Goal: Task Accomplishment & Management: Use online tool/utility

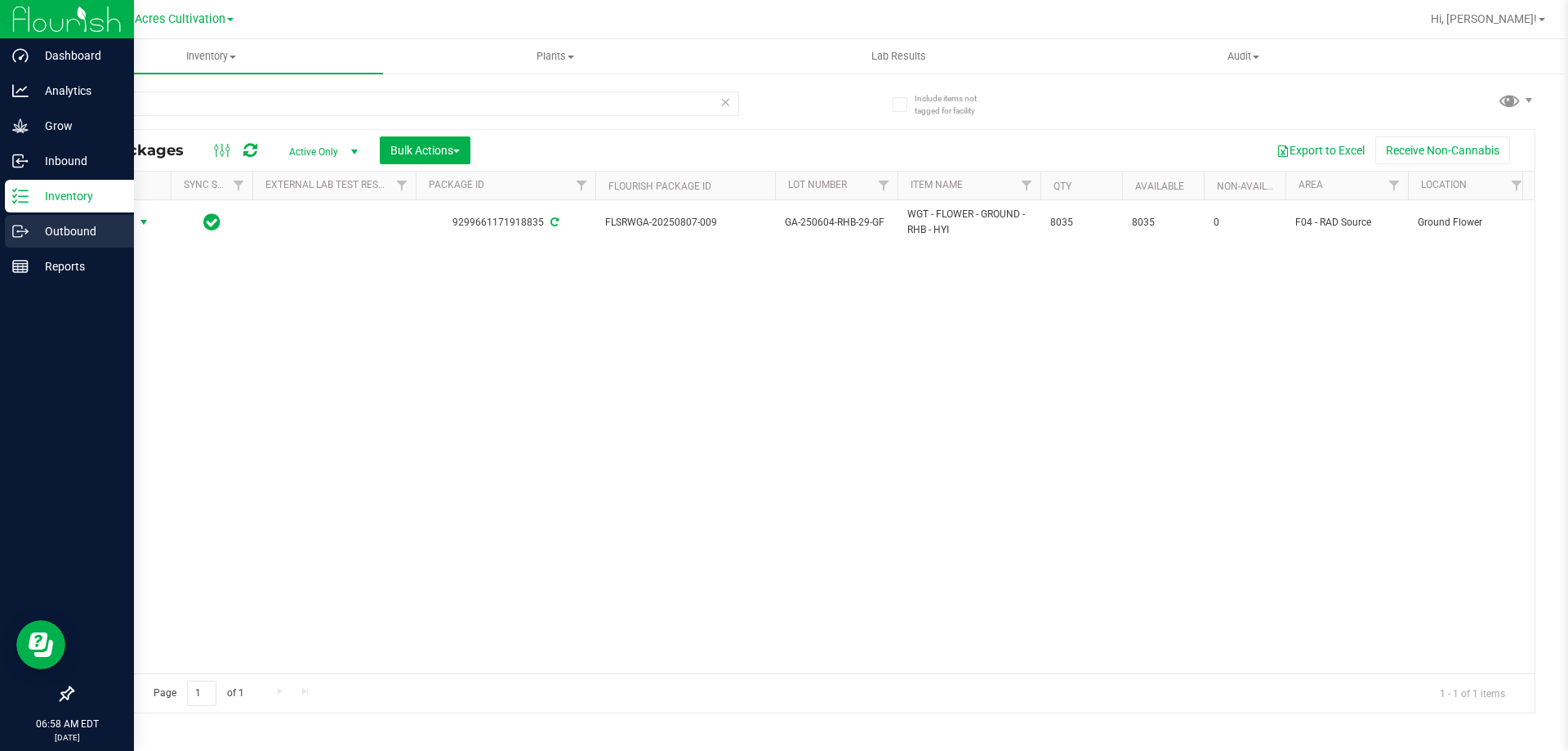
click at [59, 229] on p "Outbound" at bounding box center [77, 231] width 98 height 20
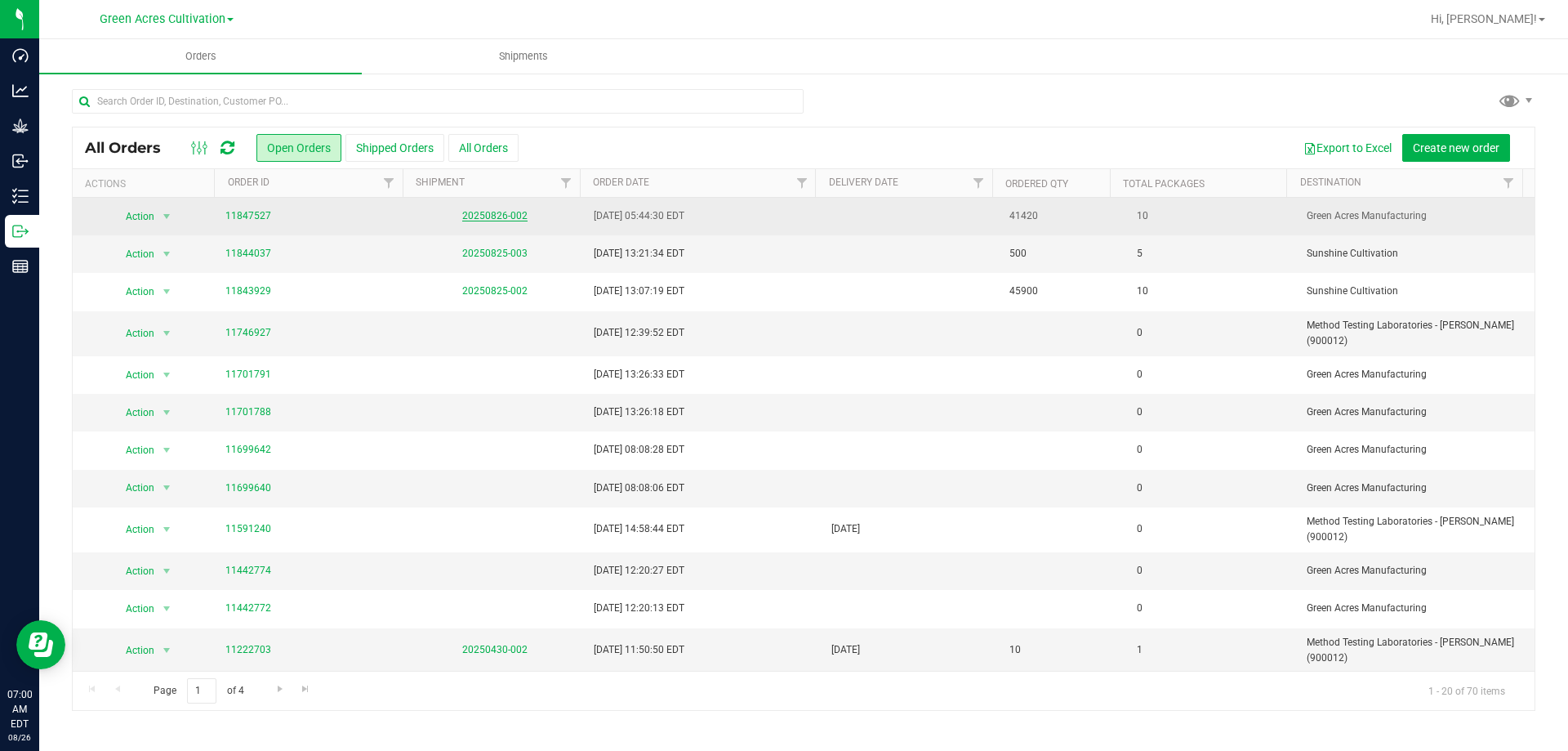
click at [484, 212] on link "20250826-002" at bounding box center [495, 215] width 66 height 12
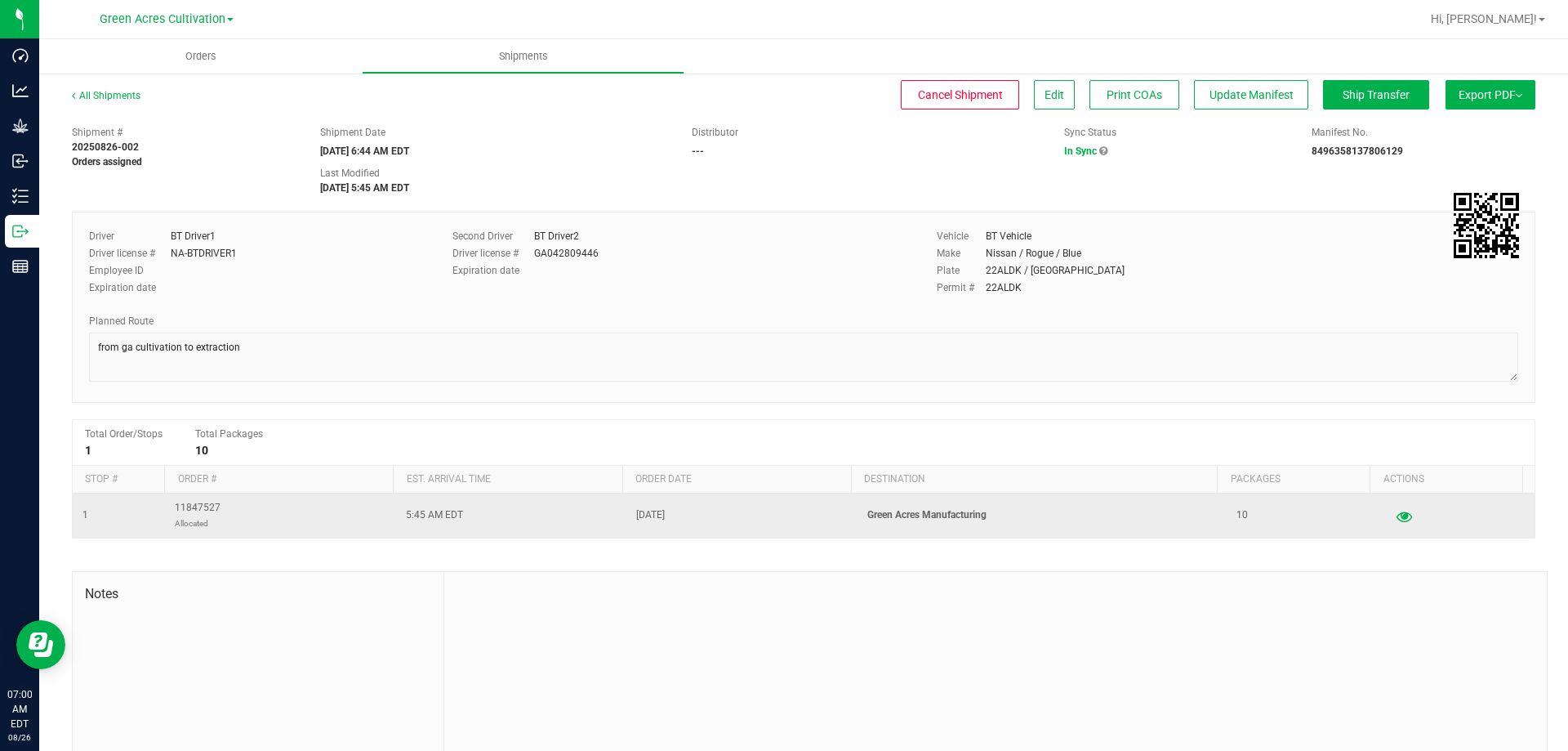
click at [1397, 518] on icon "button" at bounding box center [1404, 515] width 15 height 12
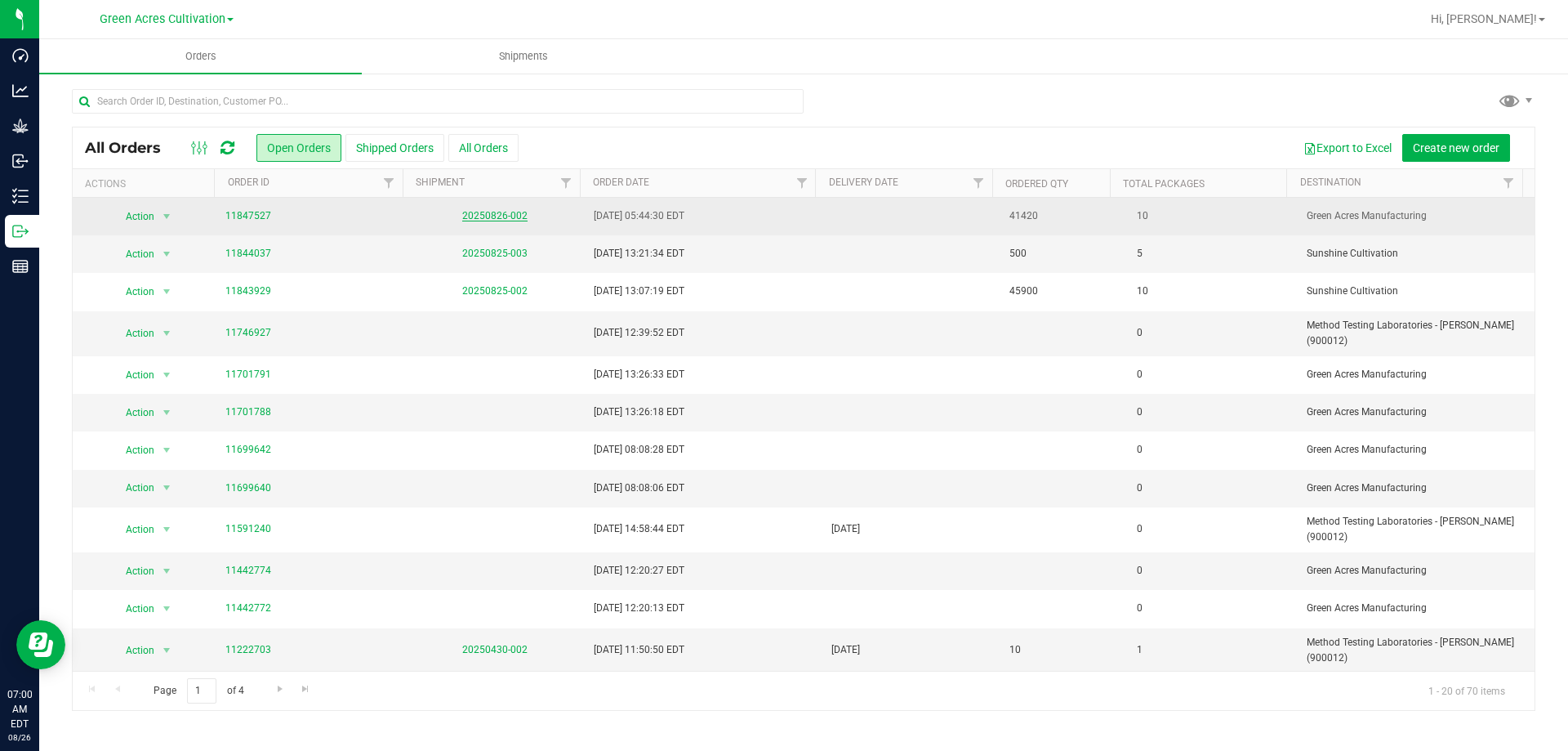
click at [493, 212] on link "20250826-002" at bounding box center [495, 215] width 66 height 12
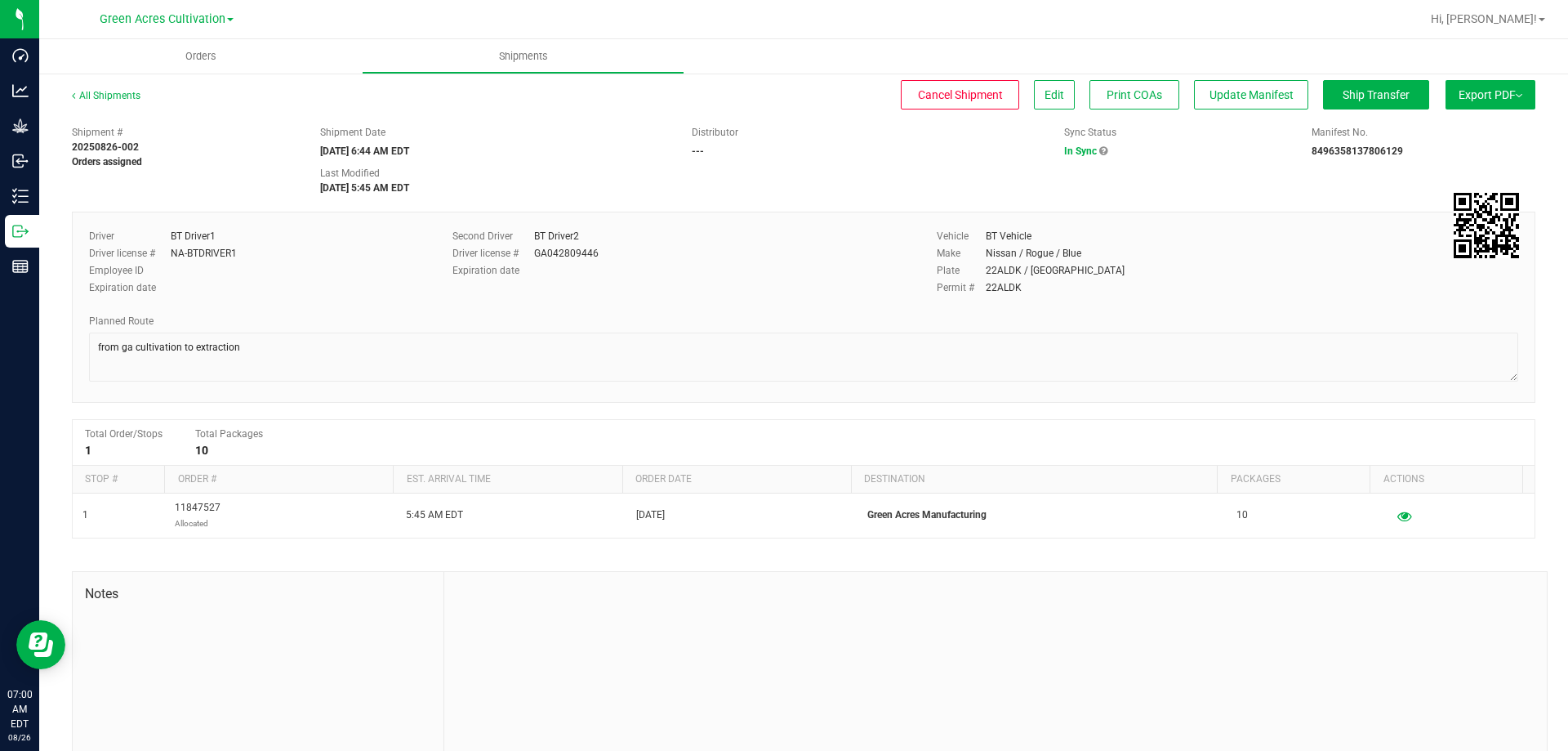
click at [1501, 96] on span "Export PDF" at bounding box center [1491, 94] width 64 height 13
click at [795, 111] on div "All Shipments Cancel Shipment Edit Print COAs Update Manifest Ship Transfer Exp…" at bounding box center [803, 102] width 1463 height 29
click at [948, 98] on span "Cancel Shipment" at bounding box center [960, 94] width 85 height 13
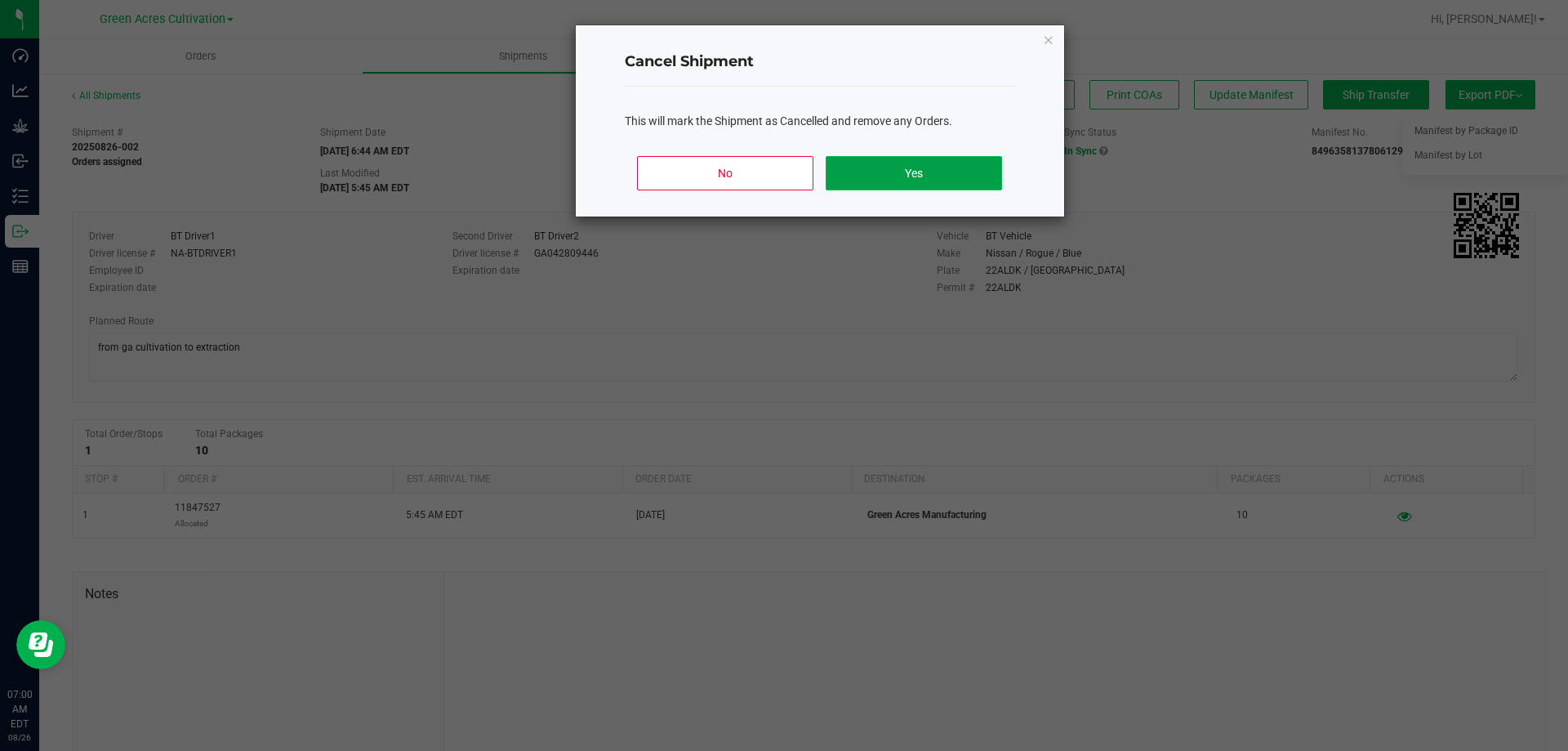
click at [936, 172] on button "Yes" at bounding box center [913, 173] width 176 height 35
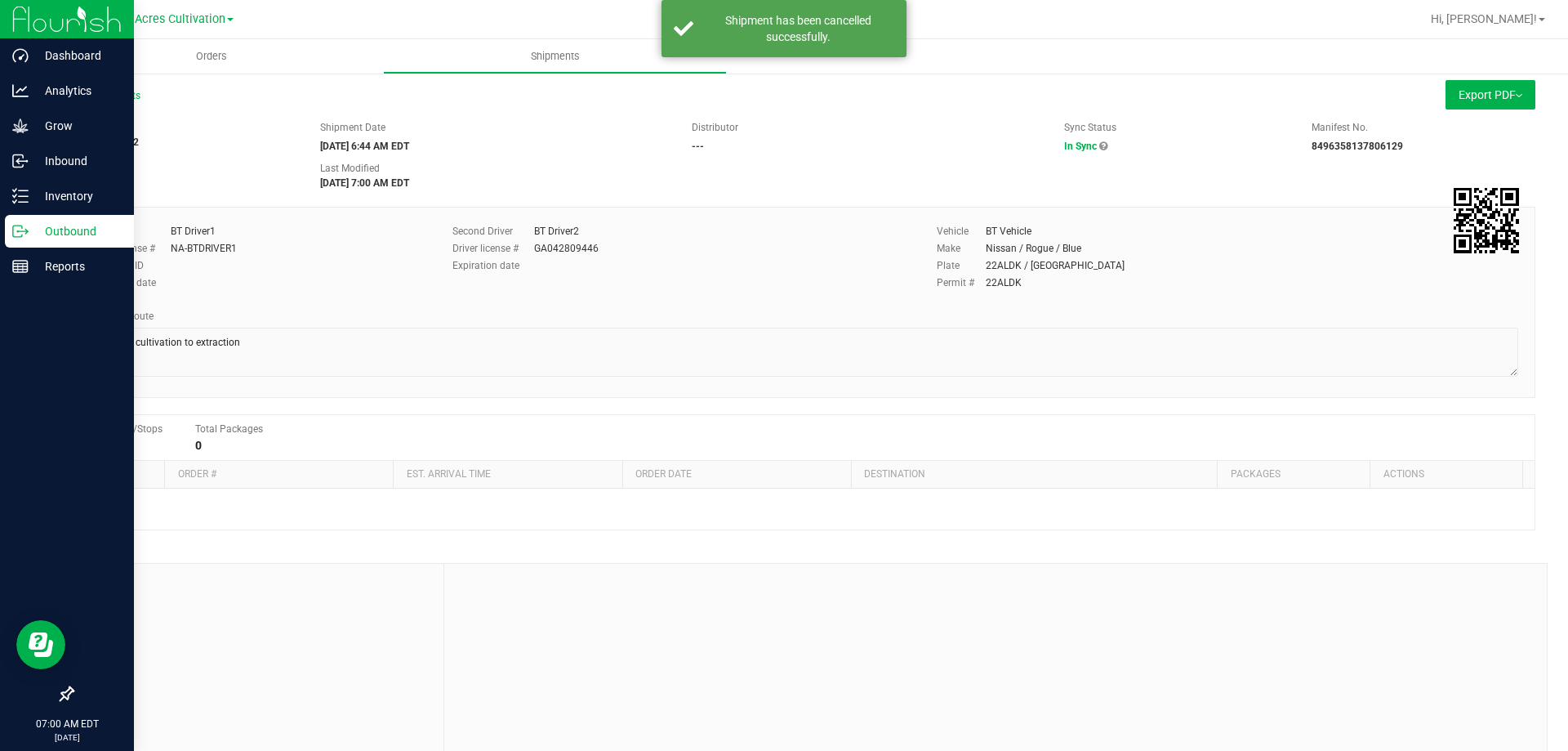
click at [70, 222] on p "Outbound" at bounding box center [77, 231] width 98 height 20
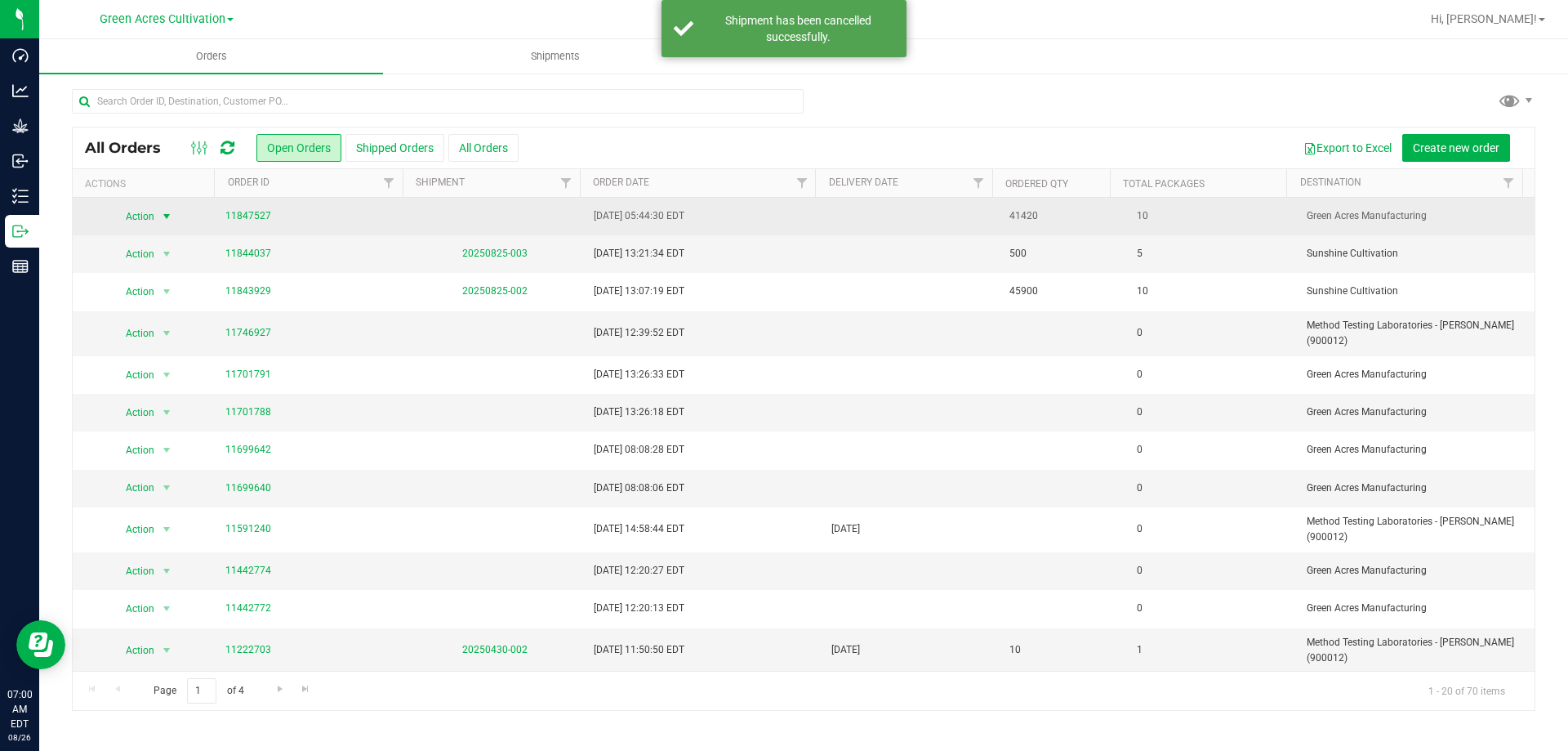
click at [163, 211] on span "select" at bounding box center [166, 216] width 13 height 13
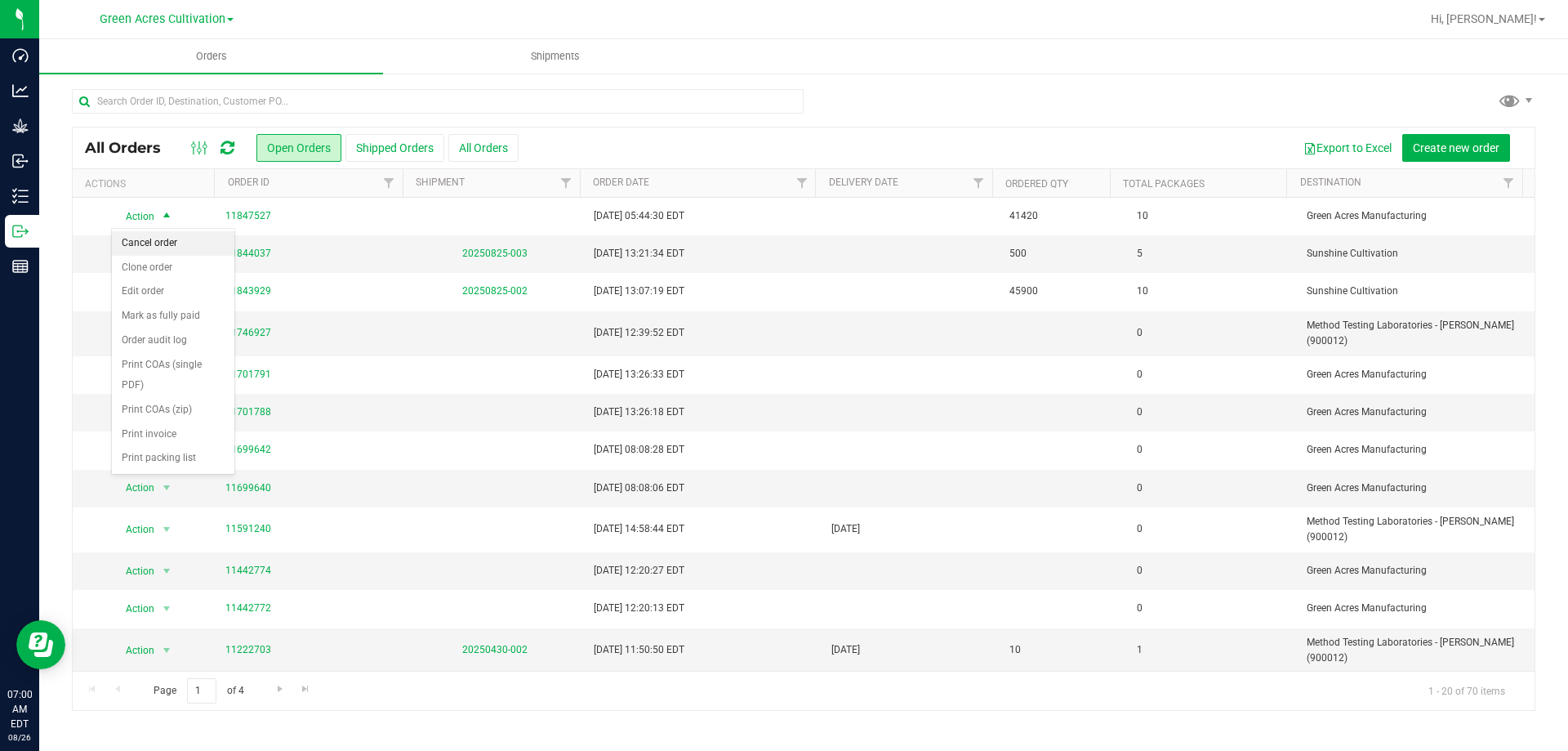
click at [161, 239] on li "Cancel order" at bounding box center [173, 244] width 123 height 25
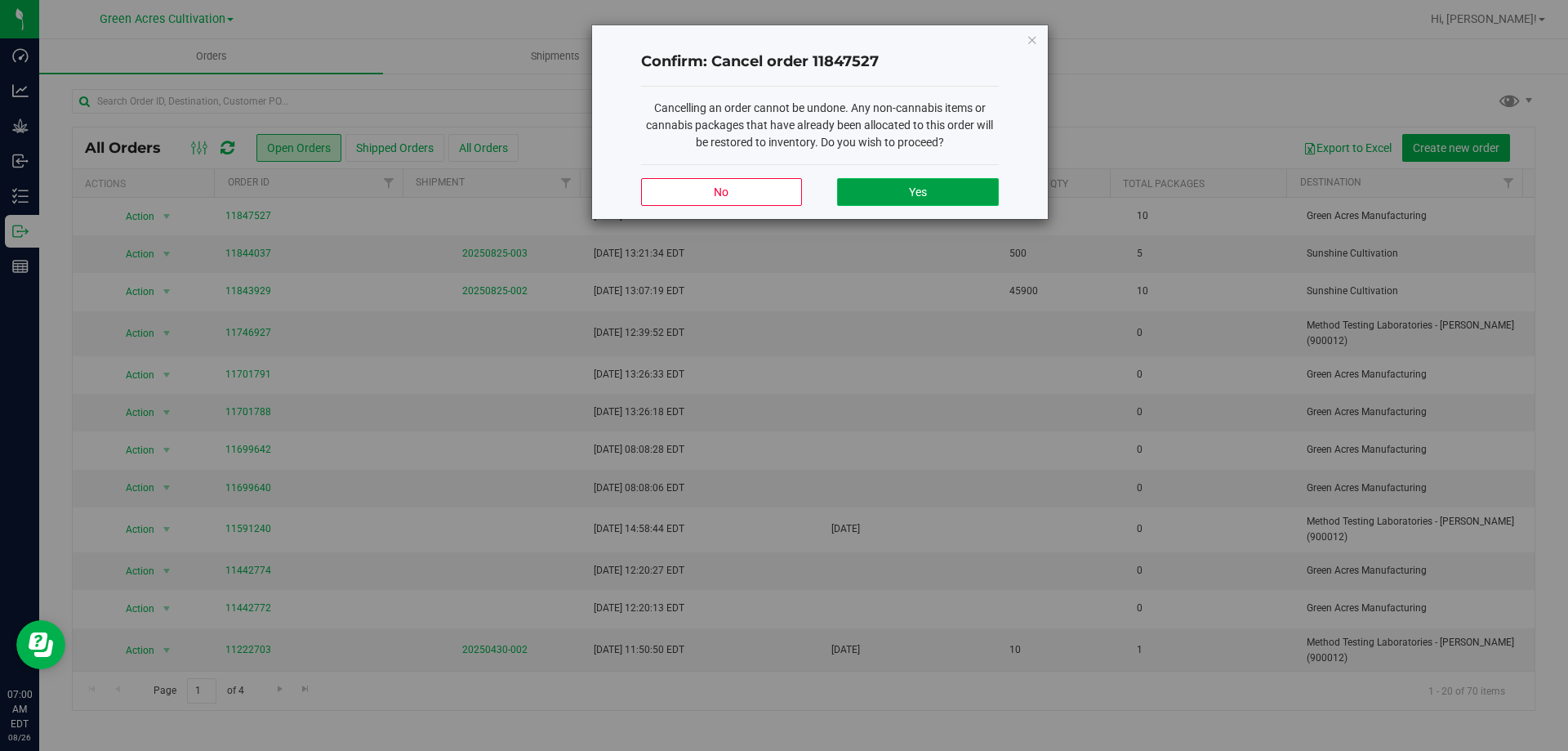
click at [980, 191] on button "Yes" at bounding box center [917, 191] width 161 height 28
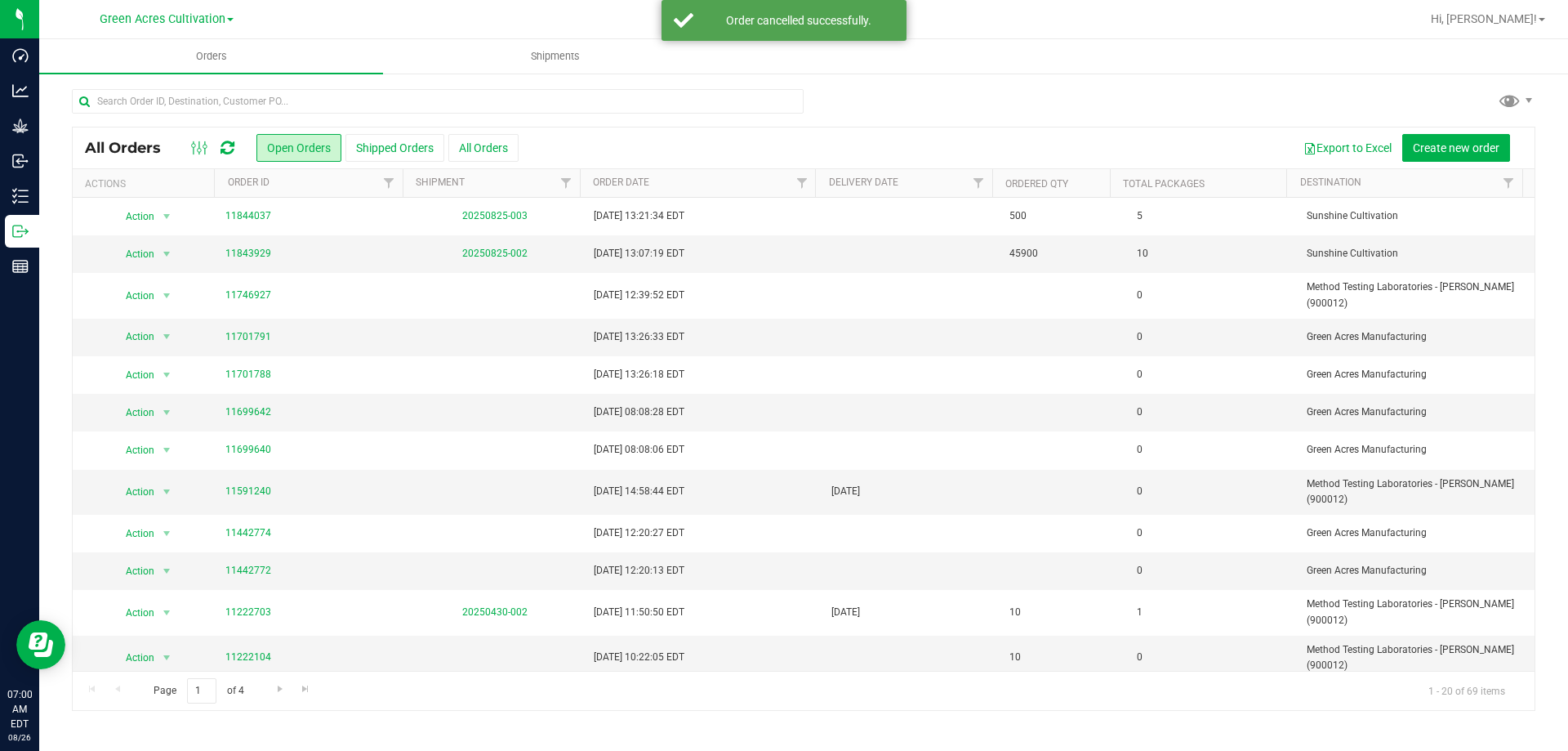
click at [835, 129] on div "All Orders Open Orders Shipped Orders All Orders Export to Excel Create new ord…" at bounding box center [803, 148] width 1461 height 41
click at [508, 110] on input "text" at bounding box center [438, 101] width 732 height 25
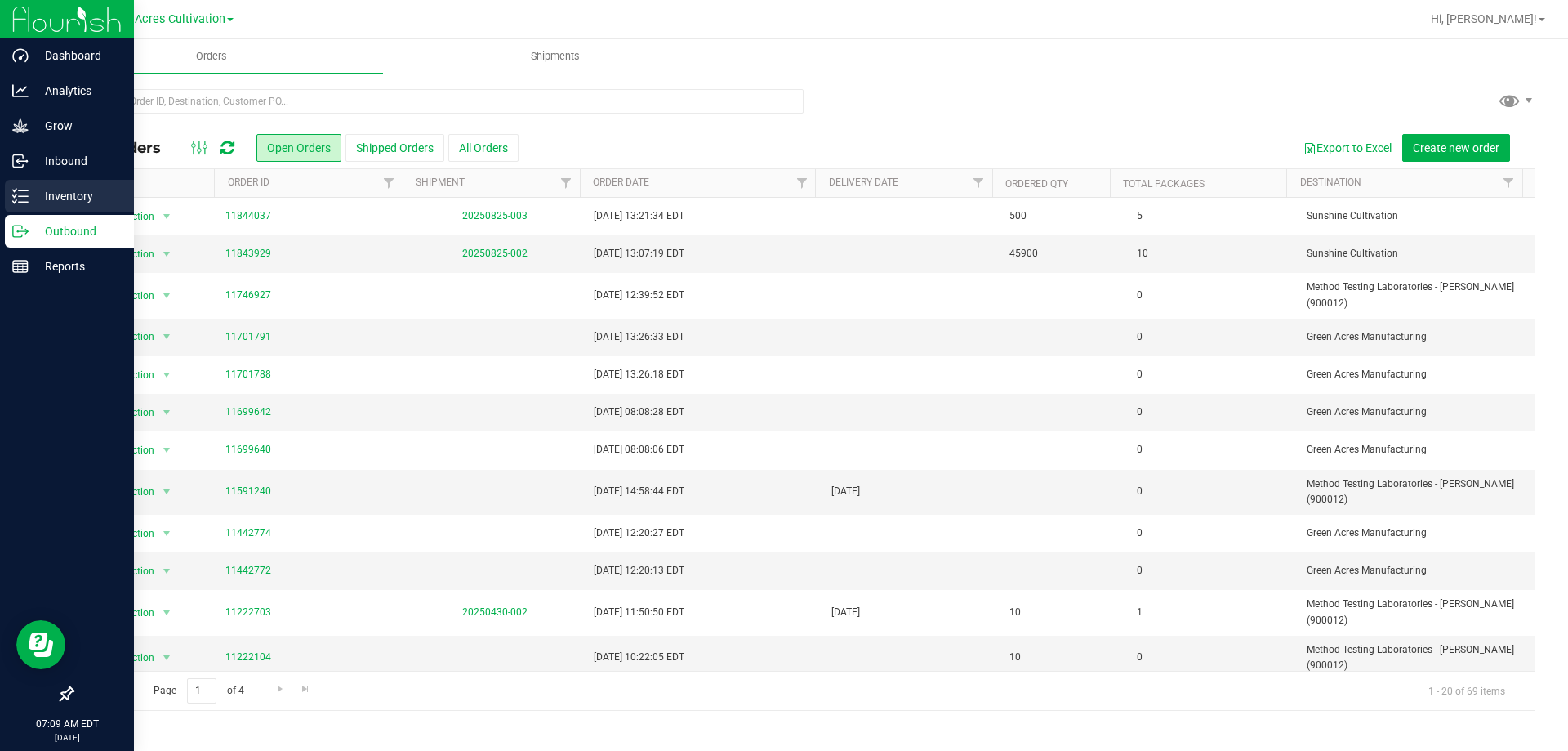
click at [47, 193] on p "Inventory" at bounding box center [77, 196] width 98 height 20
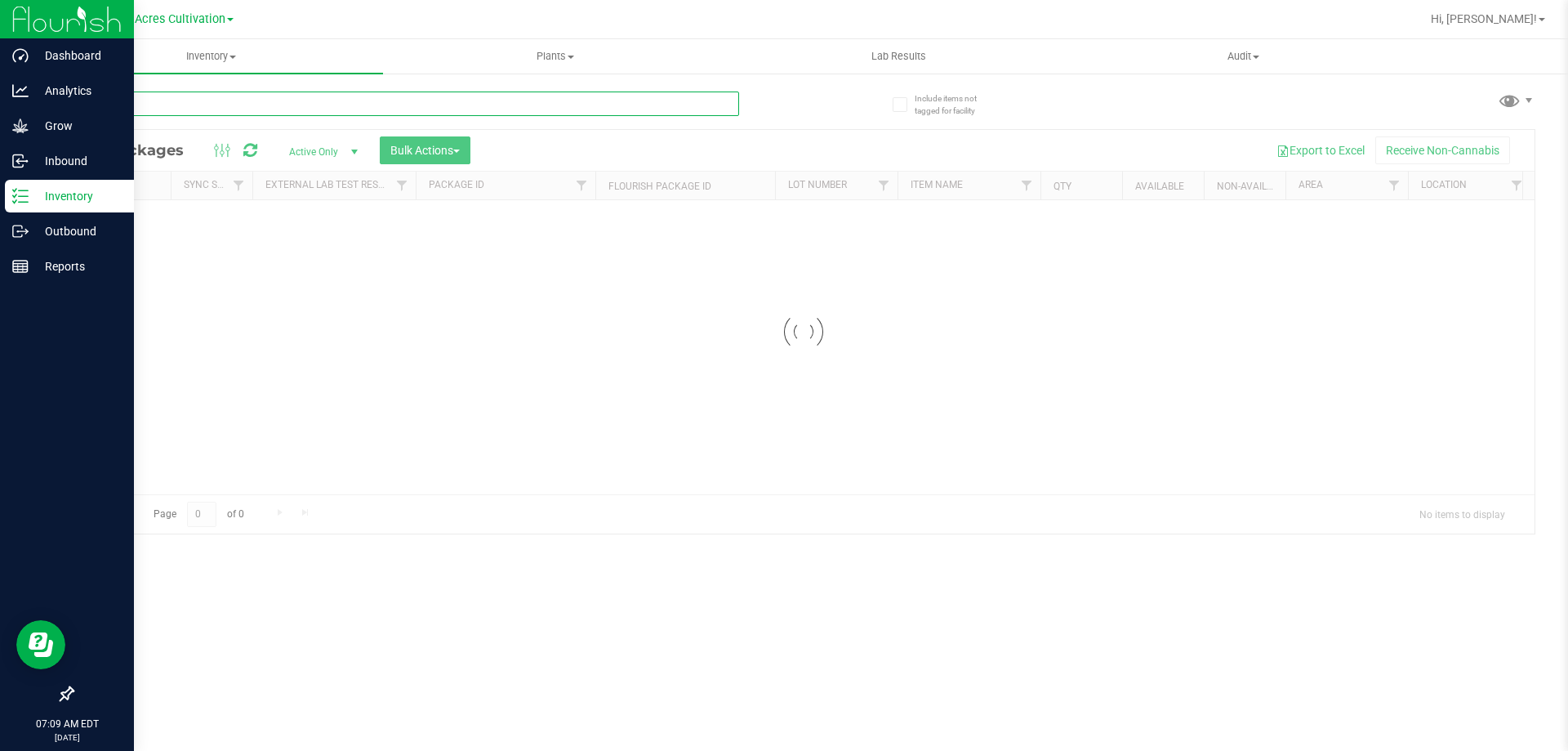
click at [256, 104] on input "text" at bounding box center [405, 104] width 667 height 25
paste input "GA-250702-BCT-35I-FA"
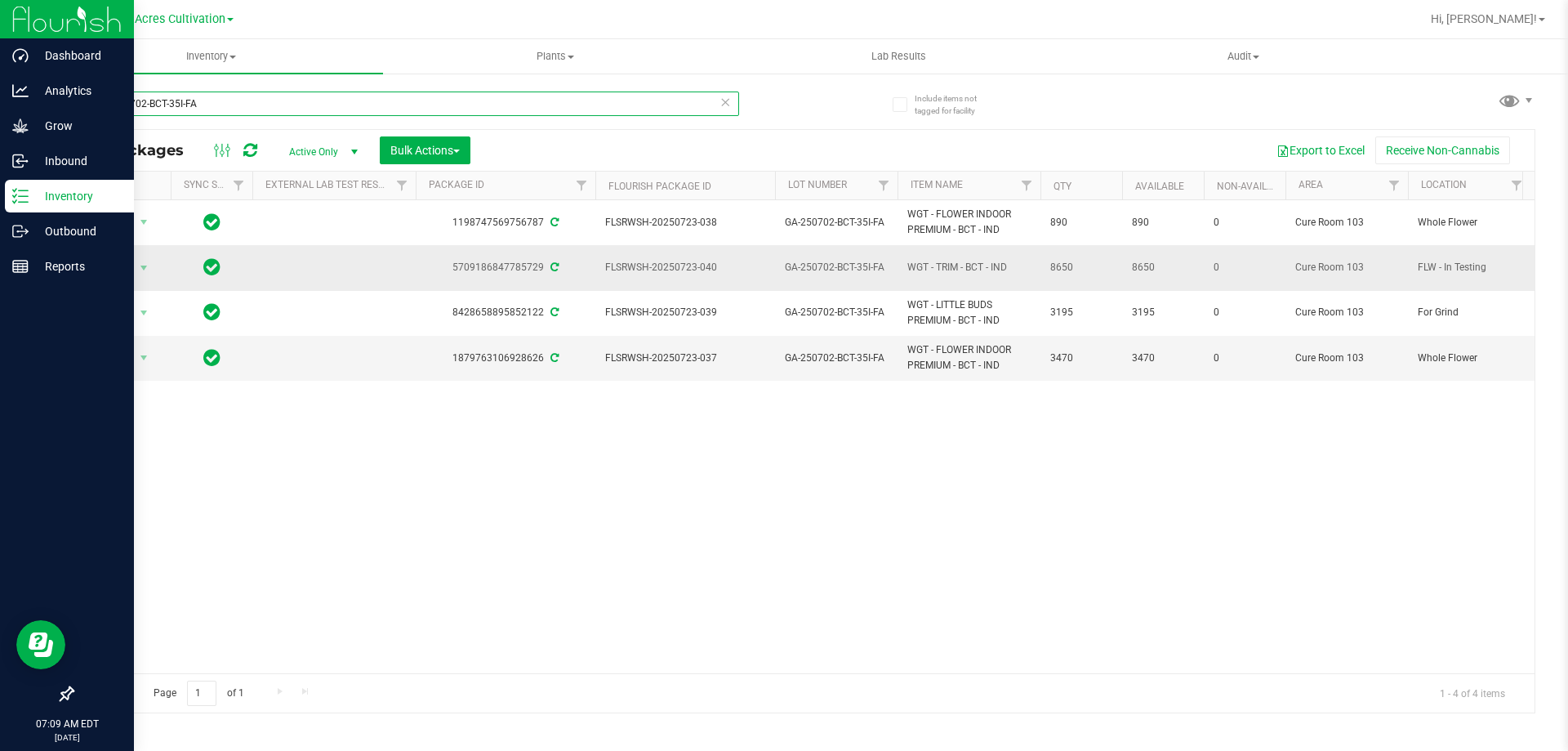
type input "GA-250702-BCT-35I-FA"
click at [884, 260] on span "GA-250702-BCT-35I-FA" at bounding box center [836, 267] width 103 height 15
type input "GA-250702-BCT-35I-TB"
click at [888, 615] on div "All Packages Active Only Active Only Lab Samples Locked All External Internal B…" at bounding box center [803, 420] width 1463 height 584
click at [418, 106] on input "GA-250702-BCT-35I-FA" at bounding box center [405, 104] width 667 height 25
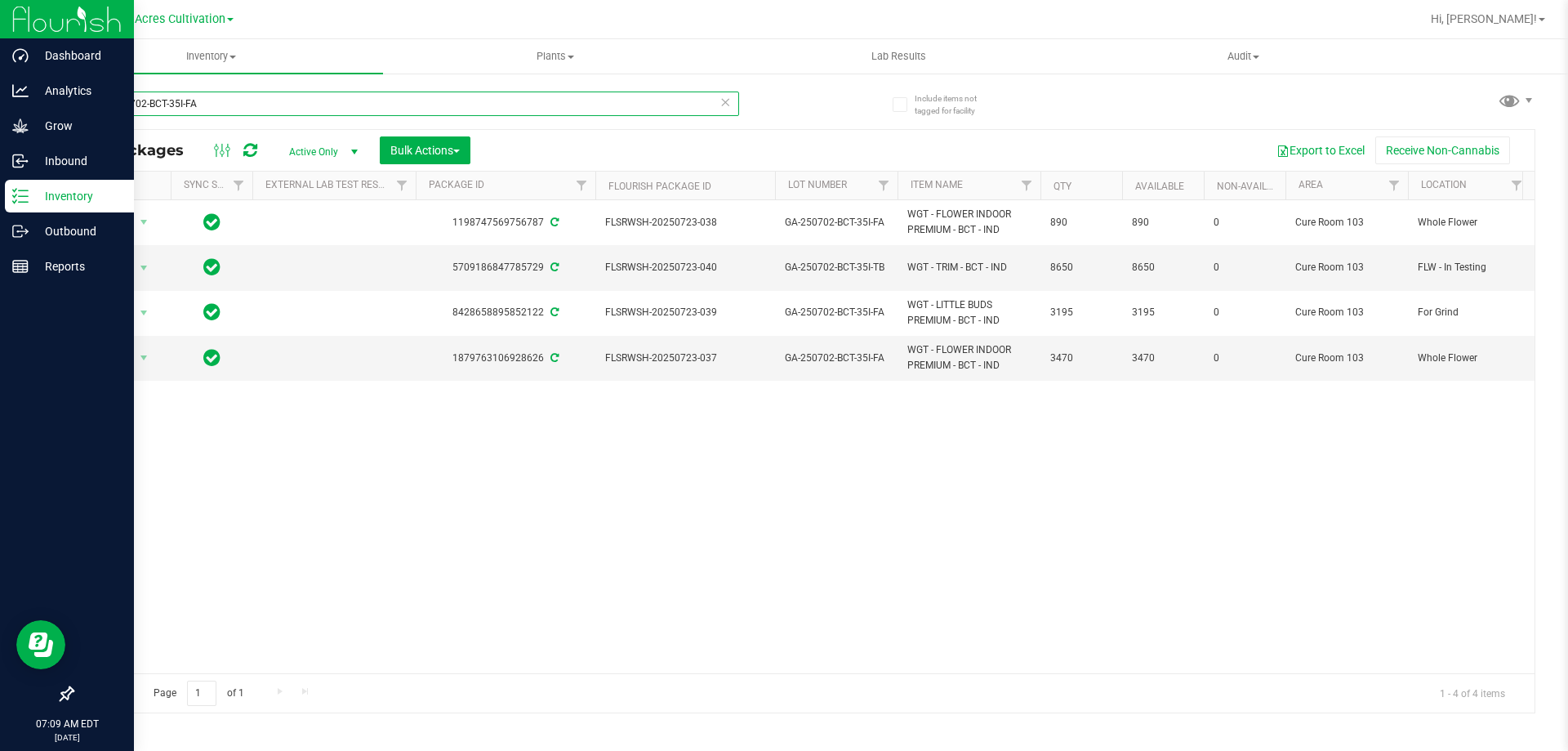
click at [418, 106] on input "GA-250702-BCT-35I-FA" at bounding box center [405, 104] width 667 height 25
click at [417, 106] on input "GA-250702-BCT-35I-FA" at bounding box center [405, 104] width 667 height 25
paste input "SN-250627-GPE-03"
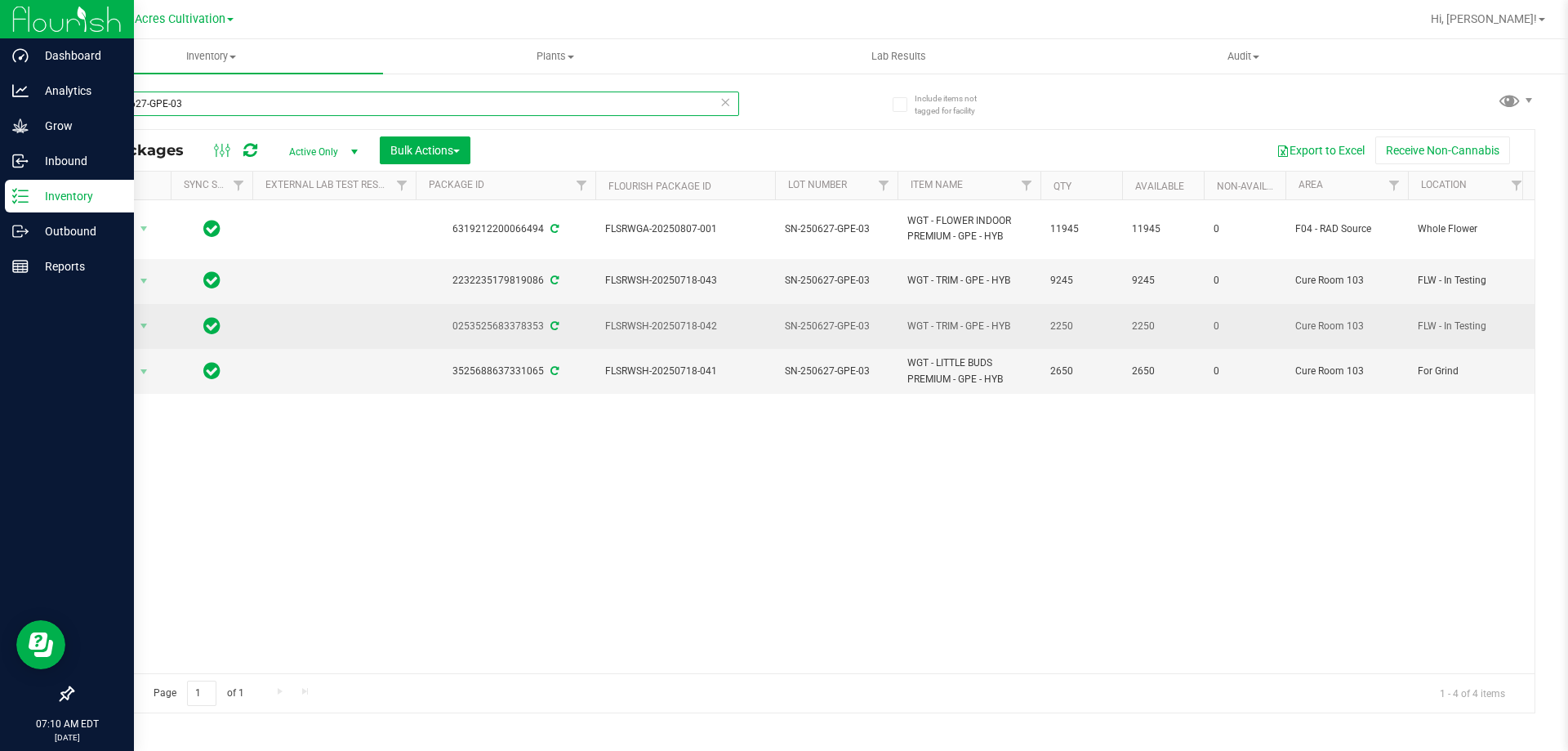
type input "SN-250627-GPE-03"
click at [873, 318] on span "SN-250627-GPE-03" at bounding box center [836, 325] width 103 height 15
click at [873, 314] on input "SN-250627-GPE-03" at bounding box center [832, 326] width 116 height 25
type input "SN-250627-GPE-03-TB"
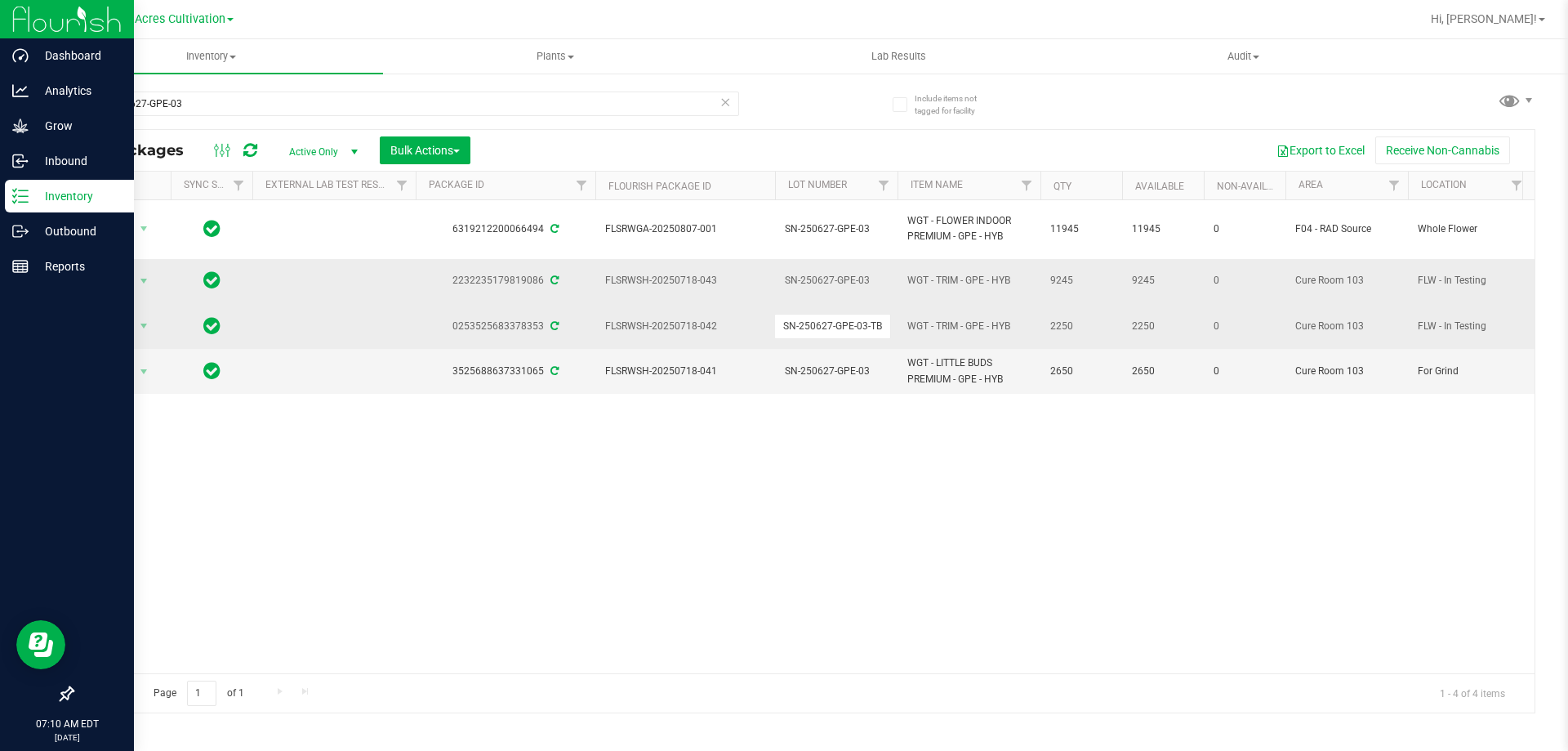
click at [870, 275] on div "All Packages Active Only Active Only Lab Samples Locked All External Internal B…" at bounding box center [803, 420] width 1463 height 584
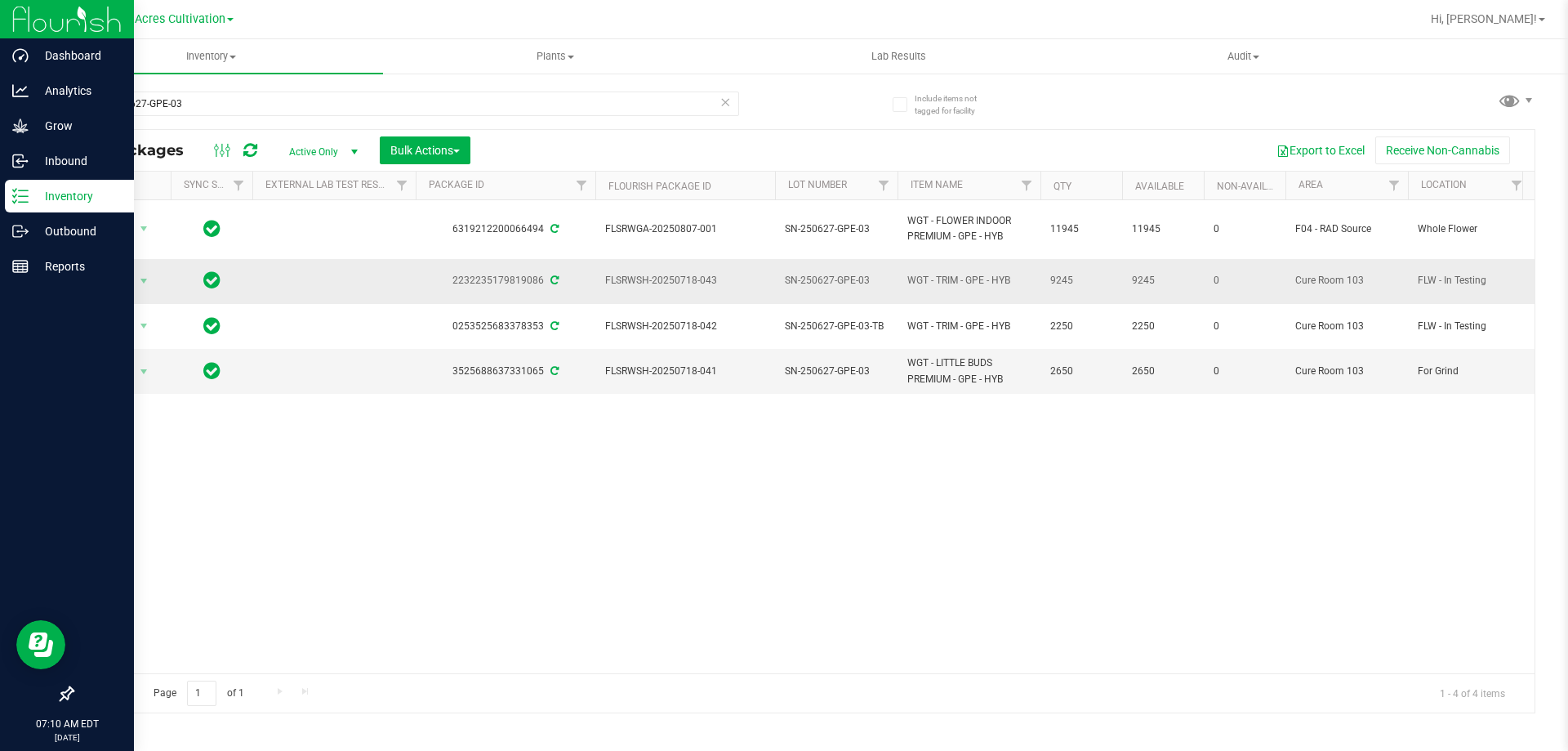
click at [880, 273] on span "SN-250627-GPE-03" at bounding box center [836, 280] width 103 height 15
type input "SN-250627-GPE-03-TB"
click at [862, 533] on div "All Packages Active Only Active Only Lab Samples Locked All External Internal B…" at bounding box center [803, 420] width 1463 height 584
click at [267, 107] on input "SN-250627-GPE-03" at bounding box center [405, 104] width 667 height 25
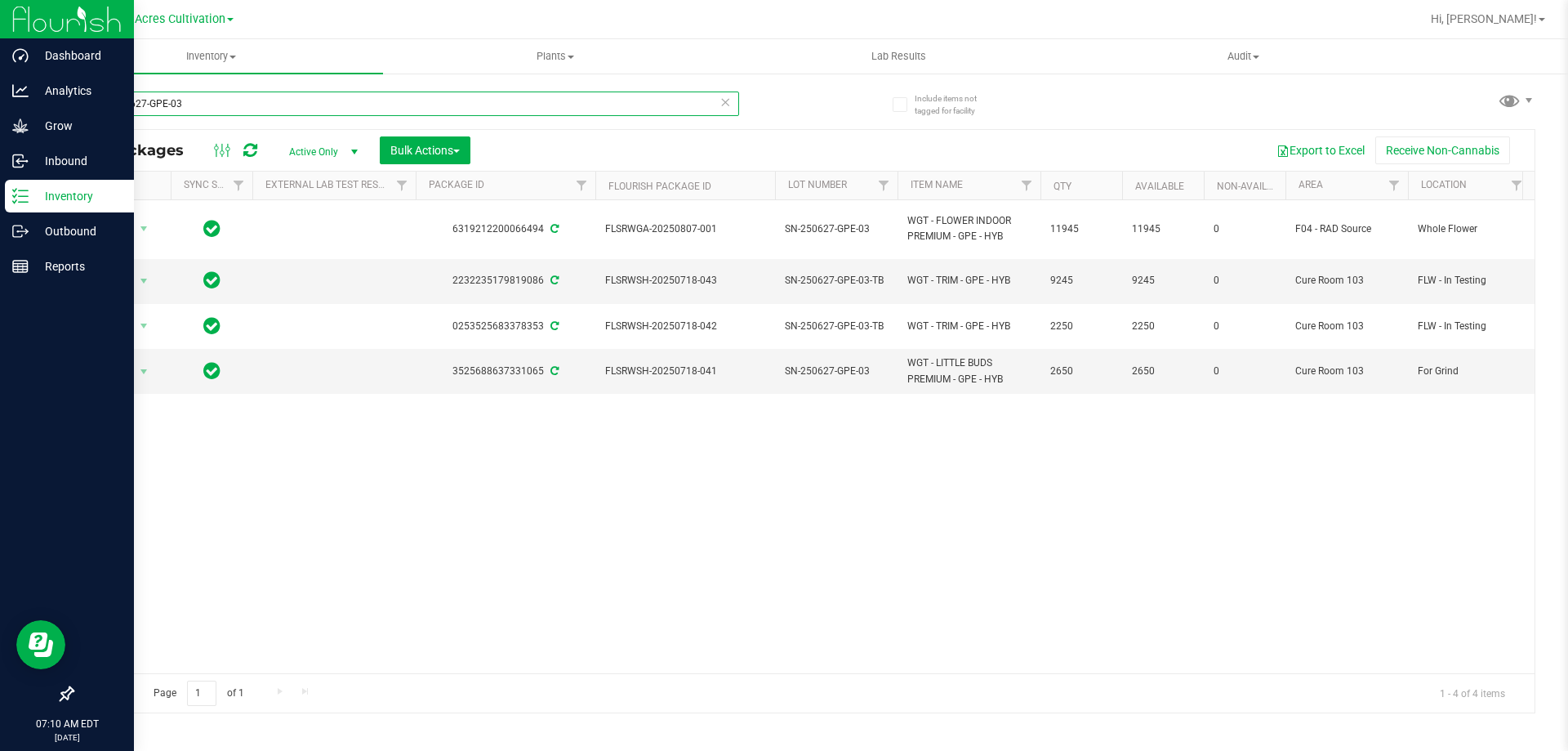
click at [267, 107] on input "SN-250627-GPE-03" at bounding box center [405, 104] width 667 height 25
paste input "GA-250625-FFP-33H-FA"
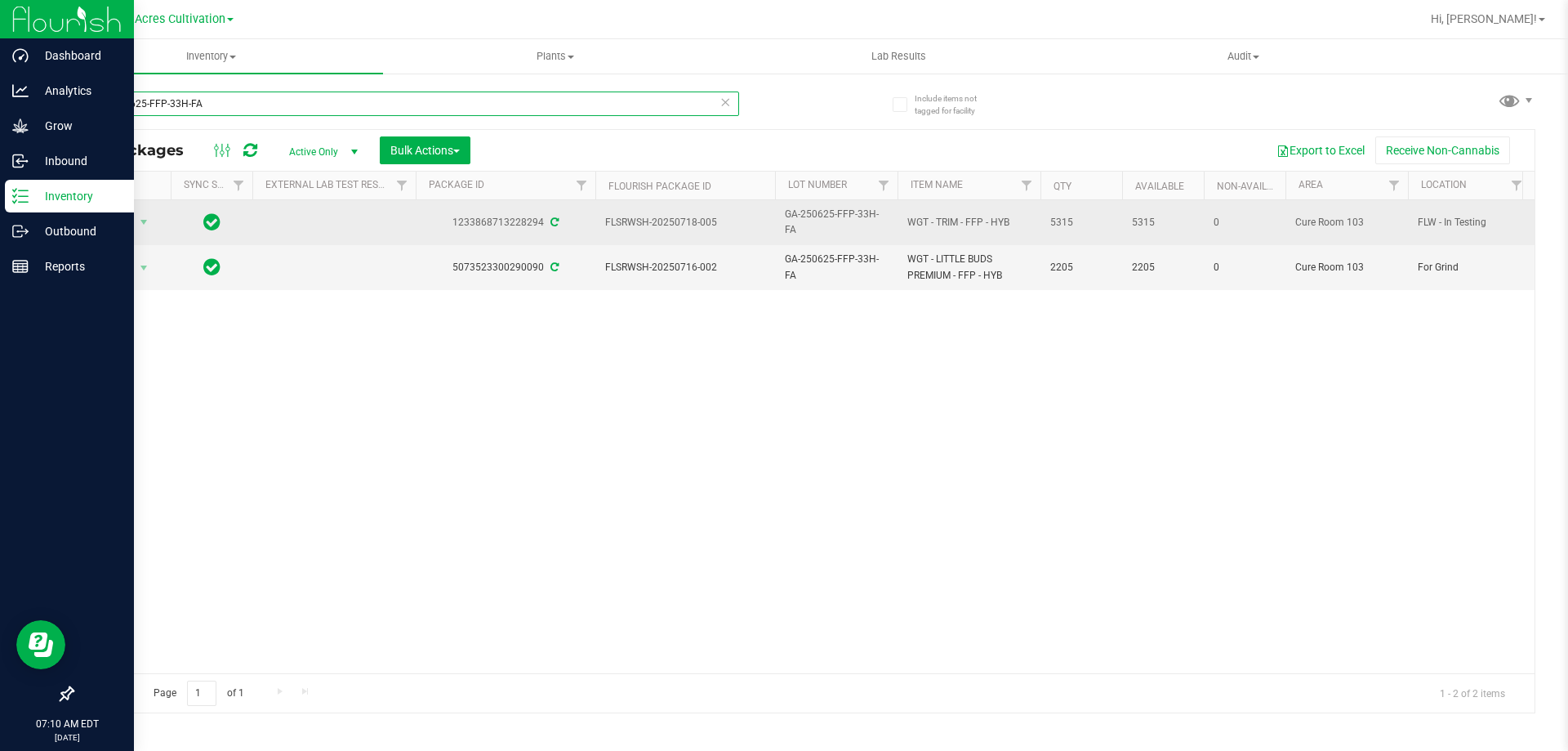
type input "GA-250625-FFP-33H-FA"
click at [816, 228] on span "GA-250625-FFP-33H-FA" at bounding box center [836, 222] width 103 height 31
type input "GA-250625-FFP-33H-TB"
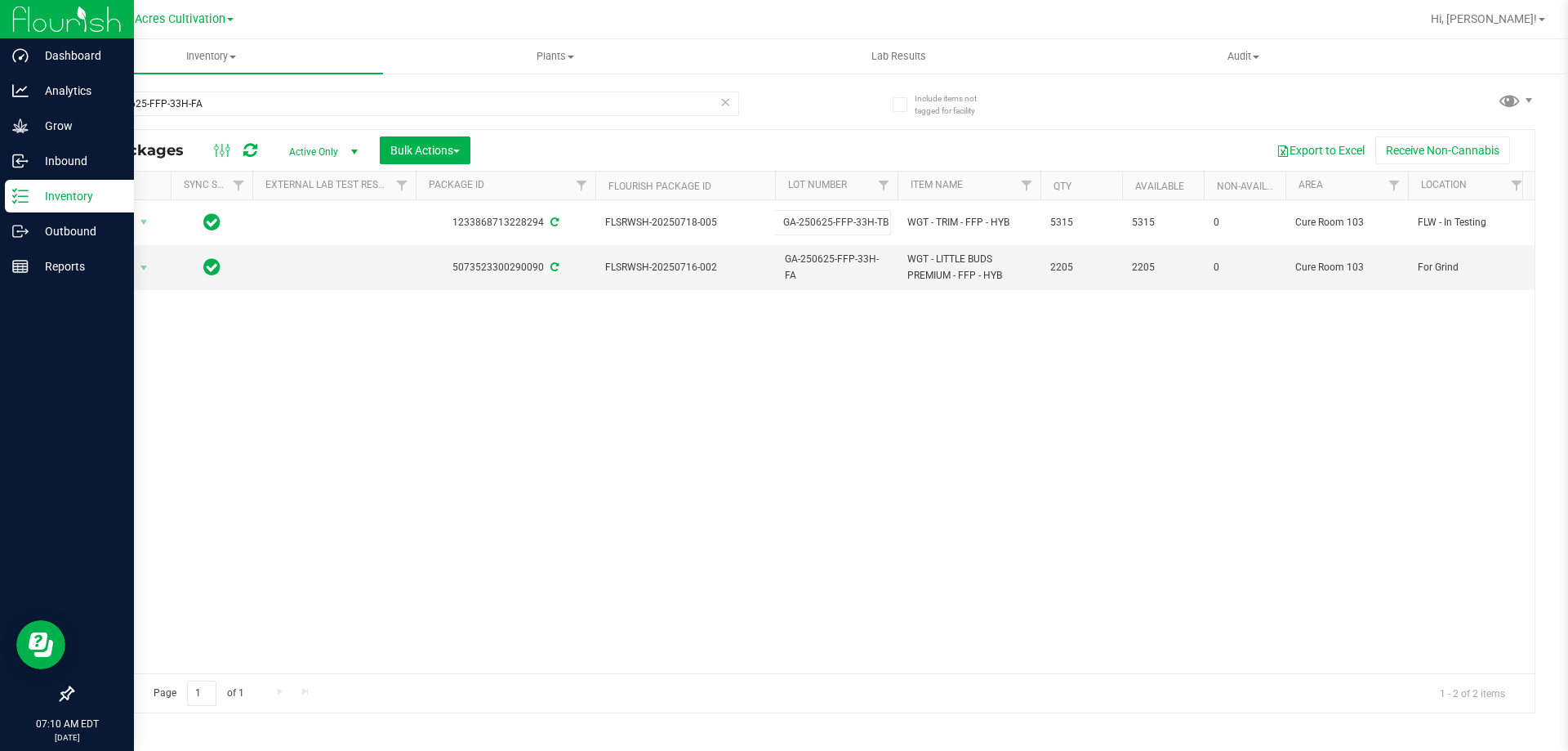
click at [832, 419] on div "All Packages Active Only Active Only Lab Samples Locked All External Internal B…" at bounding box center [803, 420] width 1463 height 584
click at [243, 106] on input "GA-250625-FFP-33H-FA" at bounding box center [405, 104] width 667 height 25
paste input "T-"
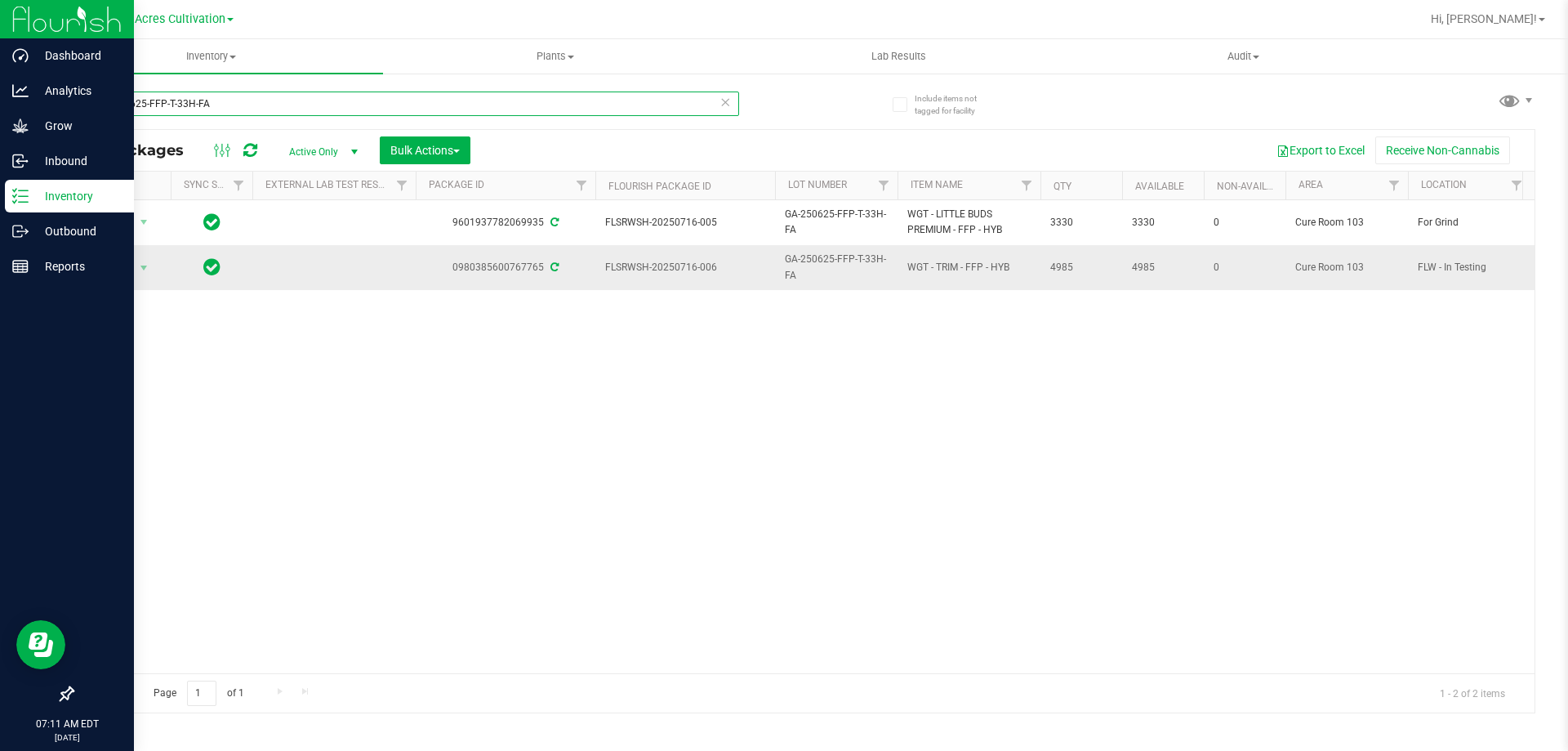
type input "GA-250625-FFP-T-33H-FA"
click at [805, 271] on span "GA-250625-FFP-T-33H-FA" at bounding box center [836, 267] width 103 height 31
type input "GA-250625-FFP-T-33H-TB"
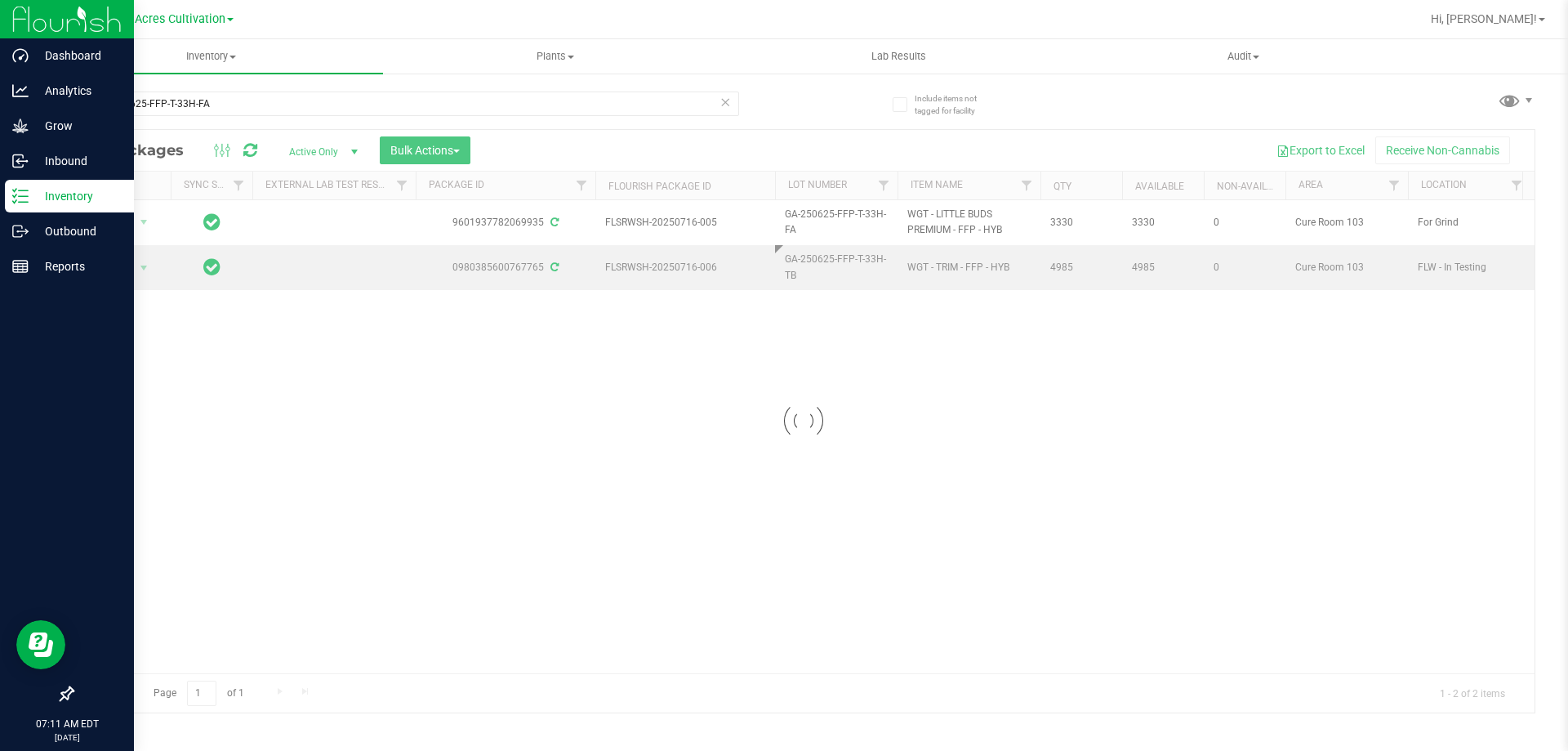
click at [805, 381] on div "Loading... All Packages Active Only Active Only Lab Samples Locked All External…" at bounding box center [803, 420] width 1463 height 584
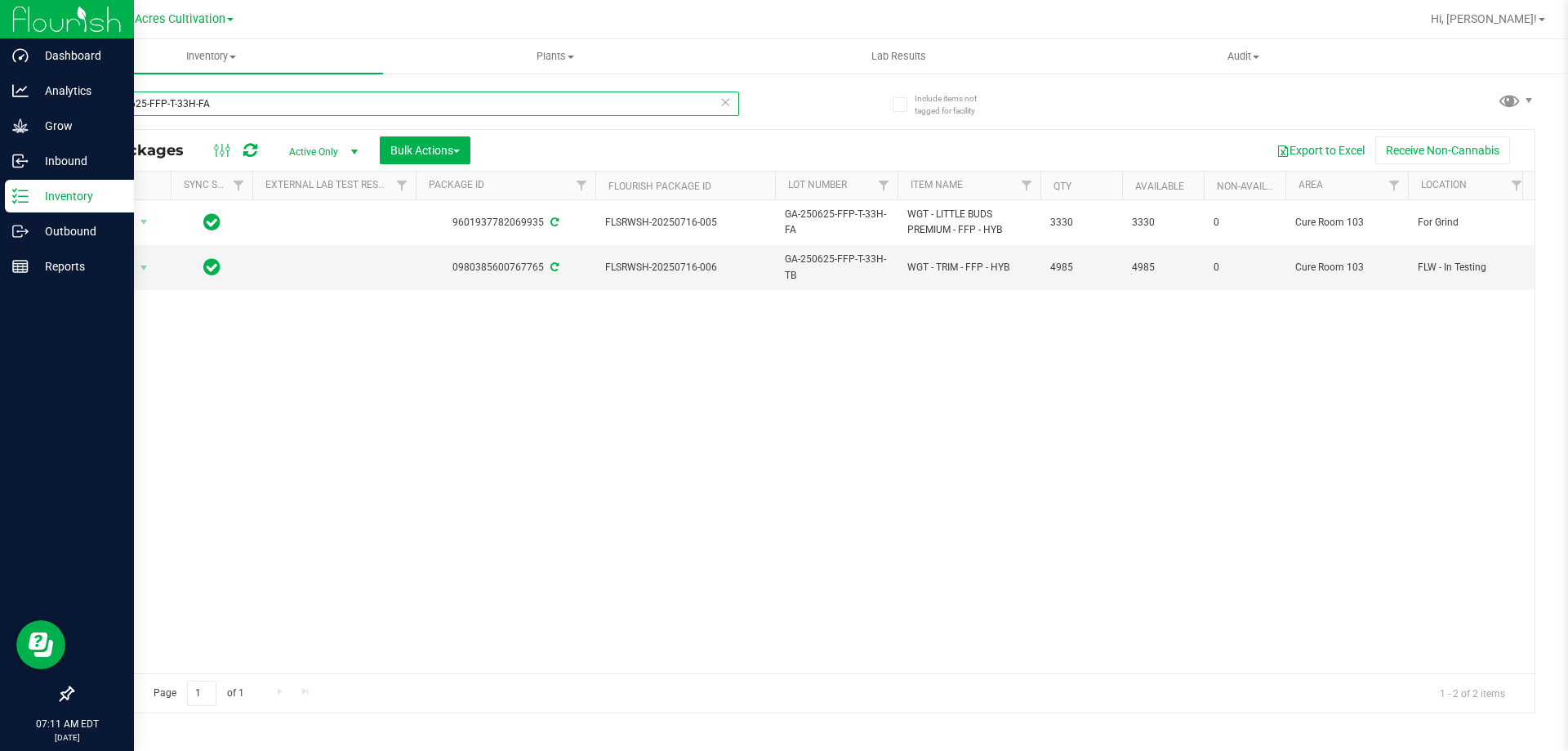
click at [460, 105] on input "GA-250625-FFP-T-33H-FA" at bounding box center [405, 104] width 667 height 25
paste input "514-GRZ-T-35C"
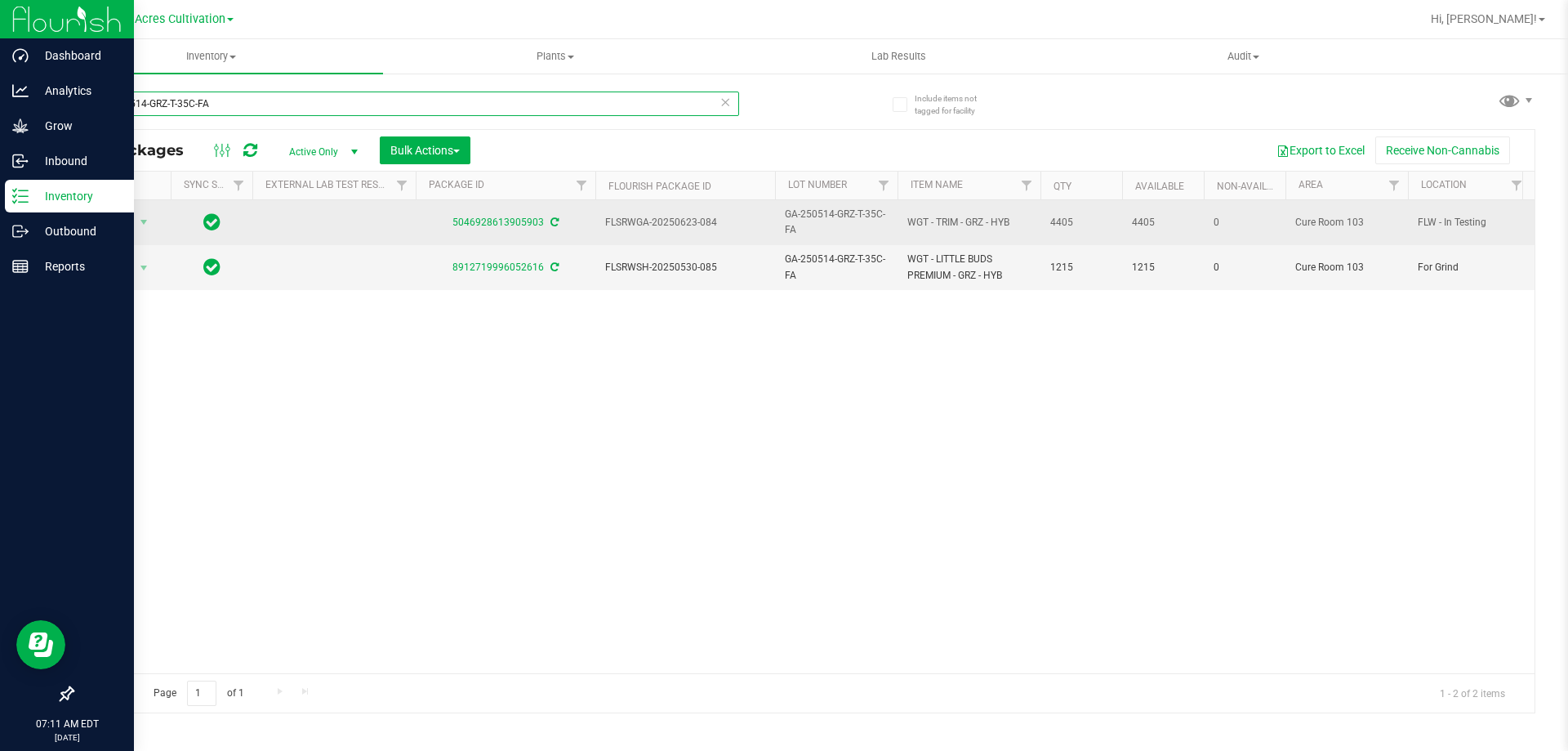
type input "GA-250514-GRZ-T-35C-FA"
click at [800, 227] on span "GA-250514-GRZ-T-35C-FA" at bounding box center [836, 222] width 103 height 31
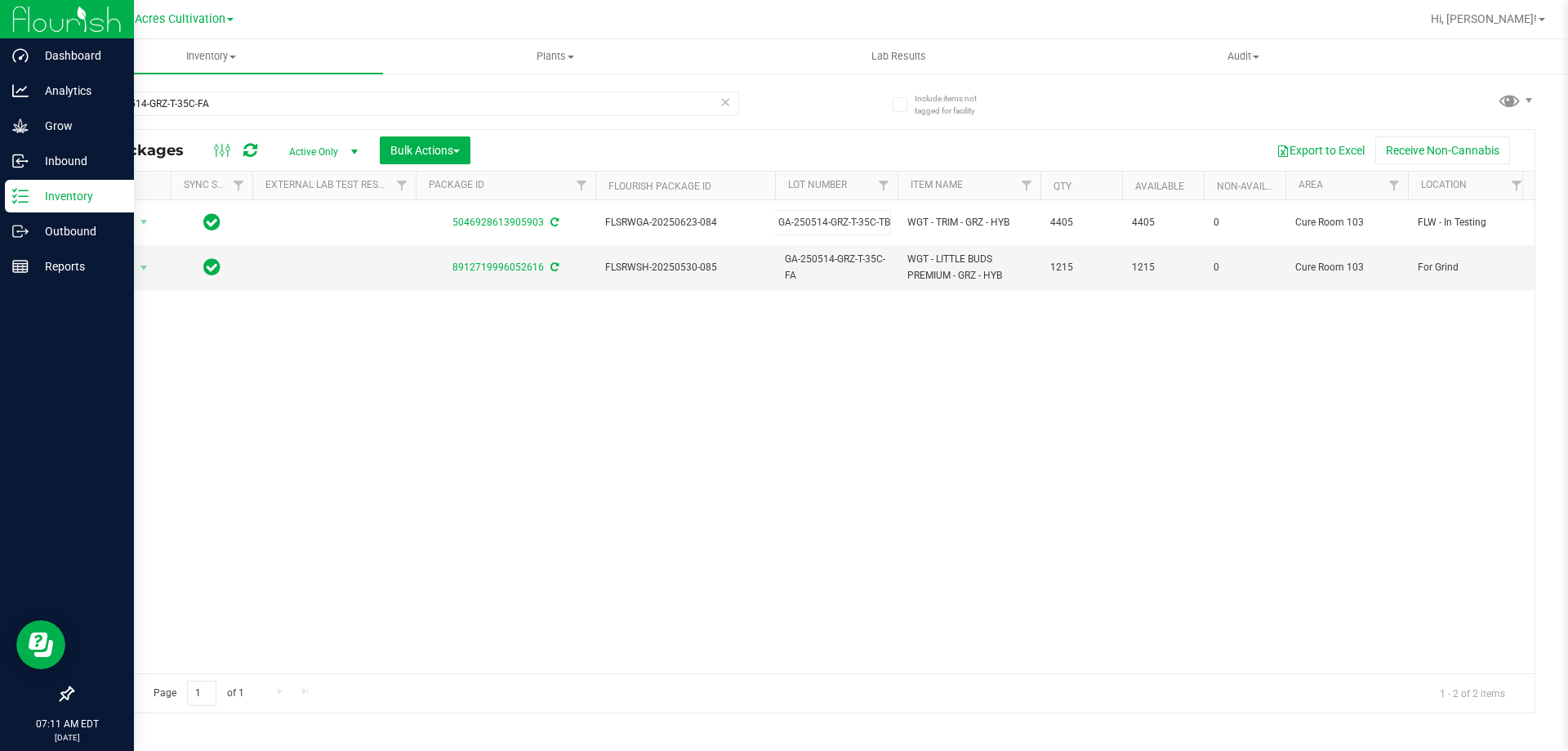
type input "GA-250514-GRZ-T-35C-TB"
click at [576, 654] on div "All Packages Active Only Active Only Lab Samples Locked All External Internal B…" at bounding box center [803, 420] width 1463 height 584
click at [240, 112] on input "GA-250514-GRZ-T-35C-FA" at bounding box center [405, 104] width 667 height 25
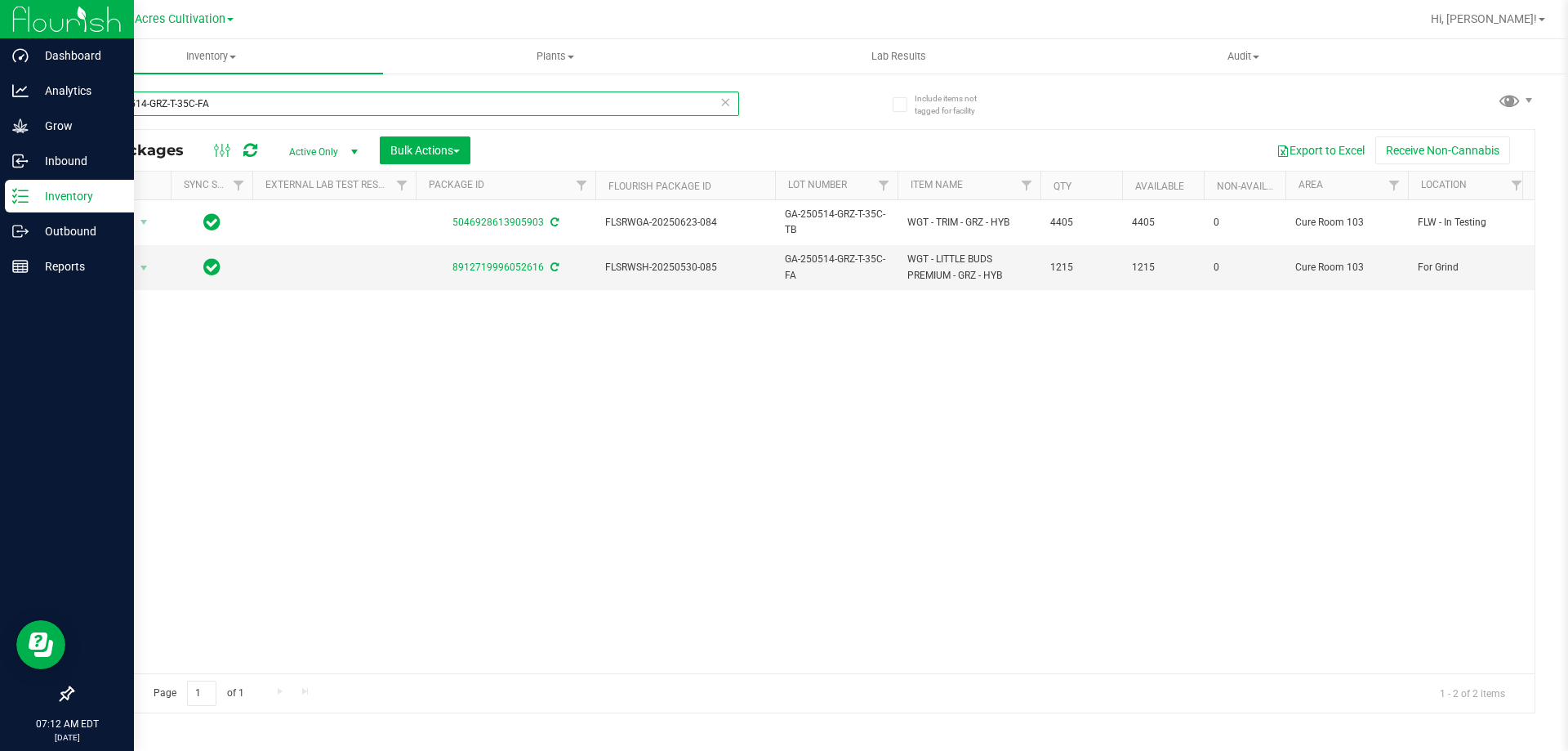
click at [235, 105] on input "GA-250514-GRZ-T-35C-FA" at bounding box center [405, 104] width 667 height 25
paste input "604-FFP-35E"
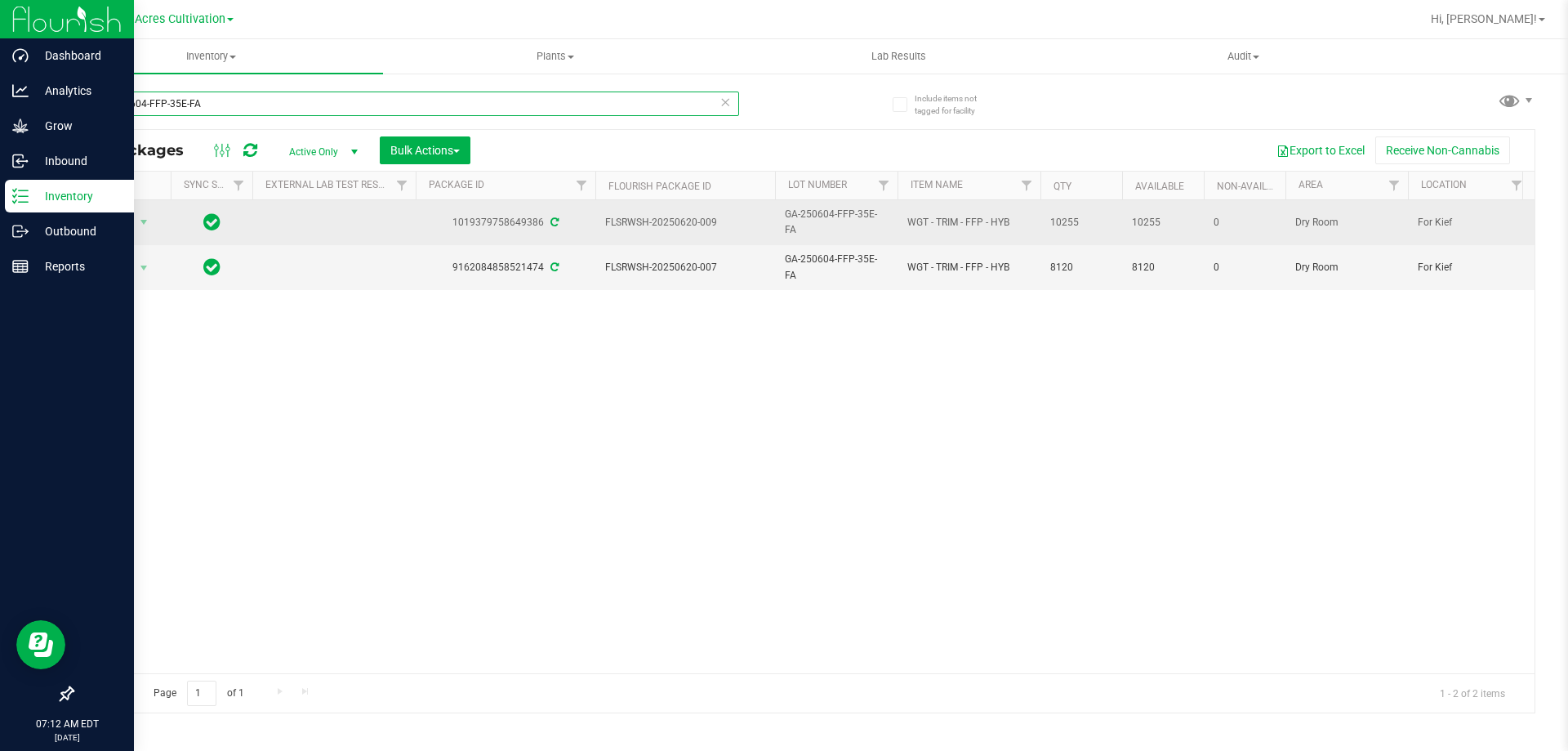
type input "GA-250604-FFP-35E-FA"
click at [892, 217] on td "GA-250604-FFP-35E-FA" at bounding box center [836, 222] width 123 height 45
type input "GA-250604-FFP-35E-TB"
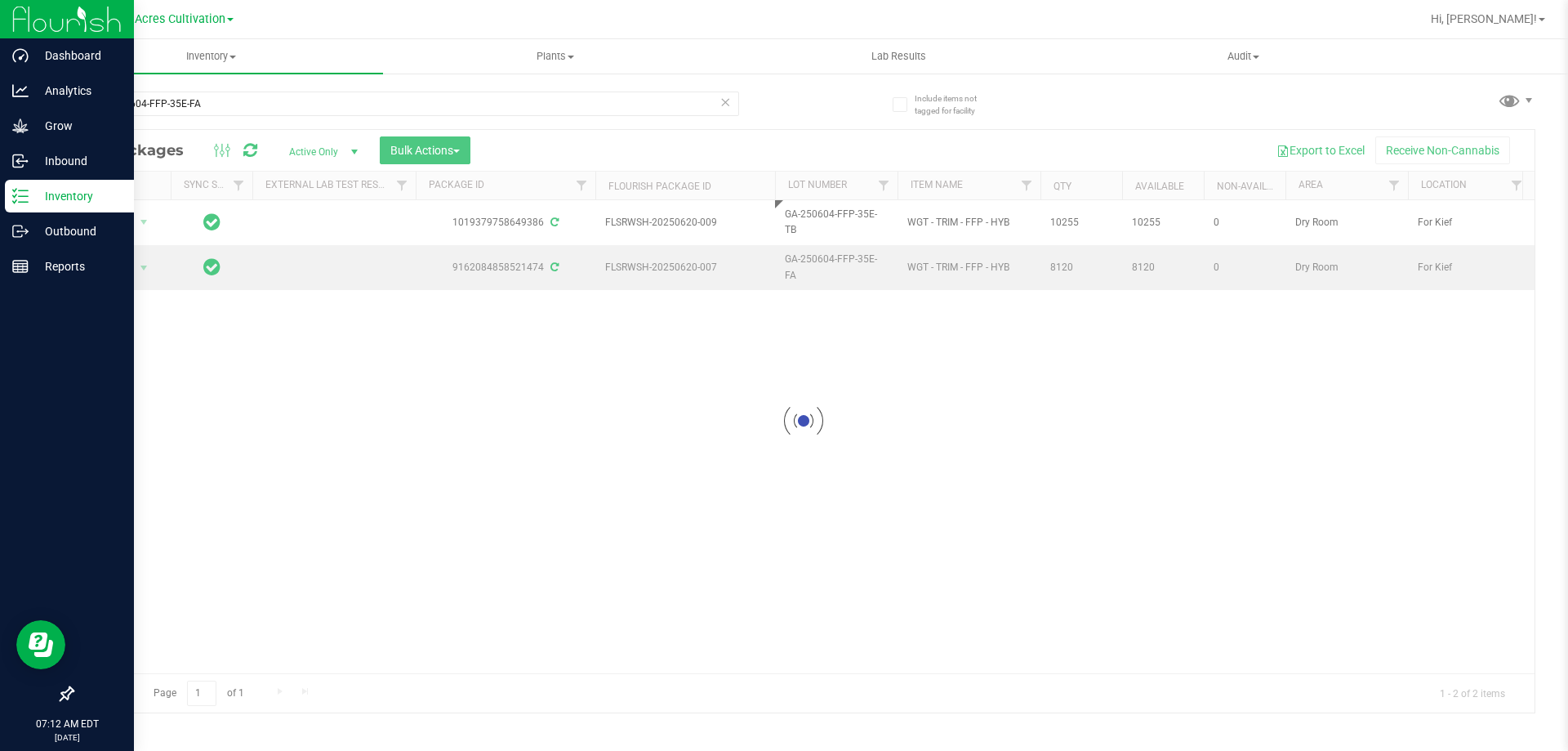
click at [888, 252] on div "Loading... All Packages Active Only Active Only Lab Samples Locked All External…" at bounding box center [803, 420] width 1463 height 584
click at [888, 252] on td "GA-250604-FFP-35E-FA" at bounding box center [836, 268] width 123 height 44
type input "GA-250604-FFP-35E-TB"
click at [823, 411] on div "All Packages Active Only Active Only Lab Samples Locked All External Internal B…" at bounding box center [803, 420] width 1463 height 584
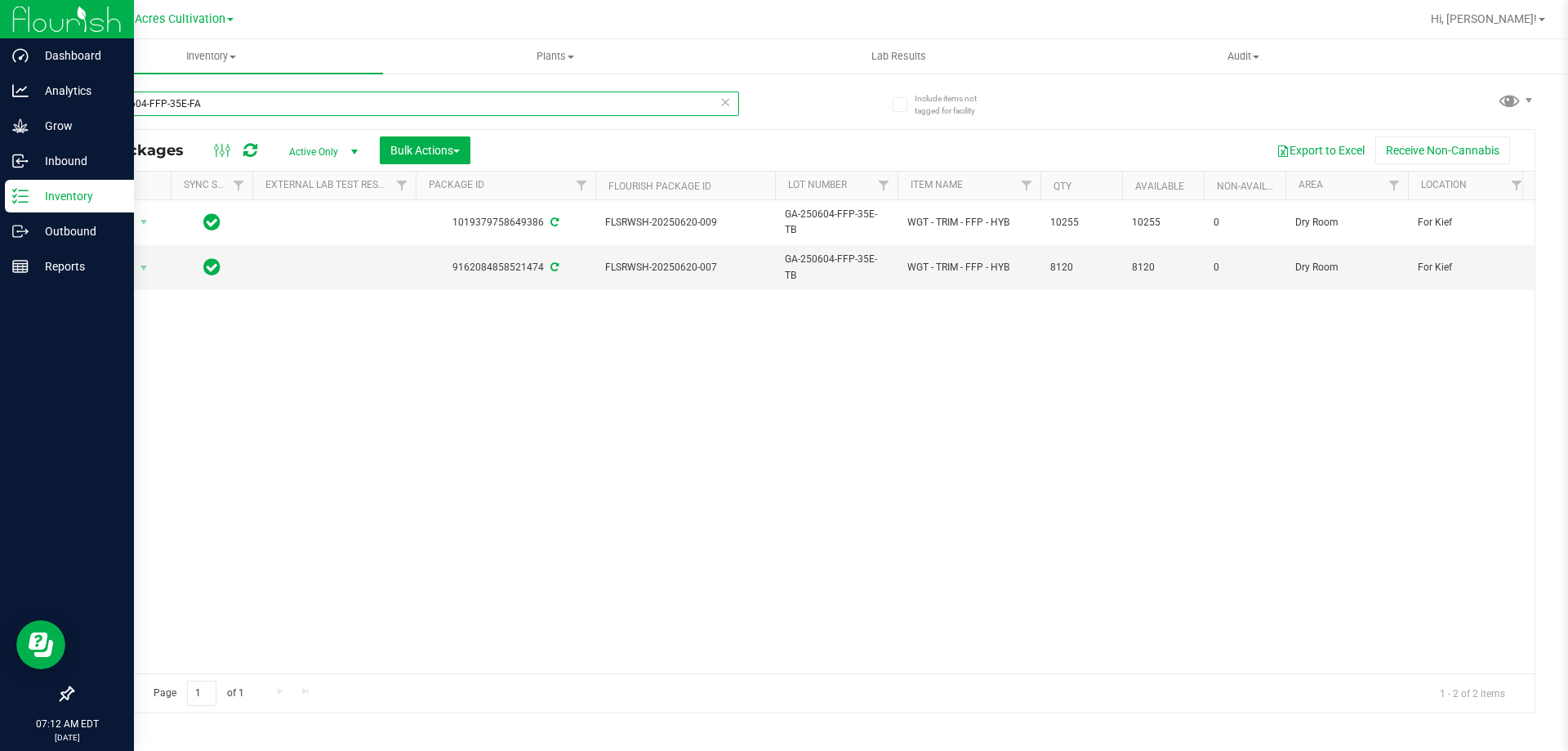
click at [228, 99] on input "GA-250604-FFP-35E-FA" at bounding box center [405, 104] width 667 height 25
paste input "528-GRZ-35A"
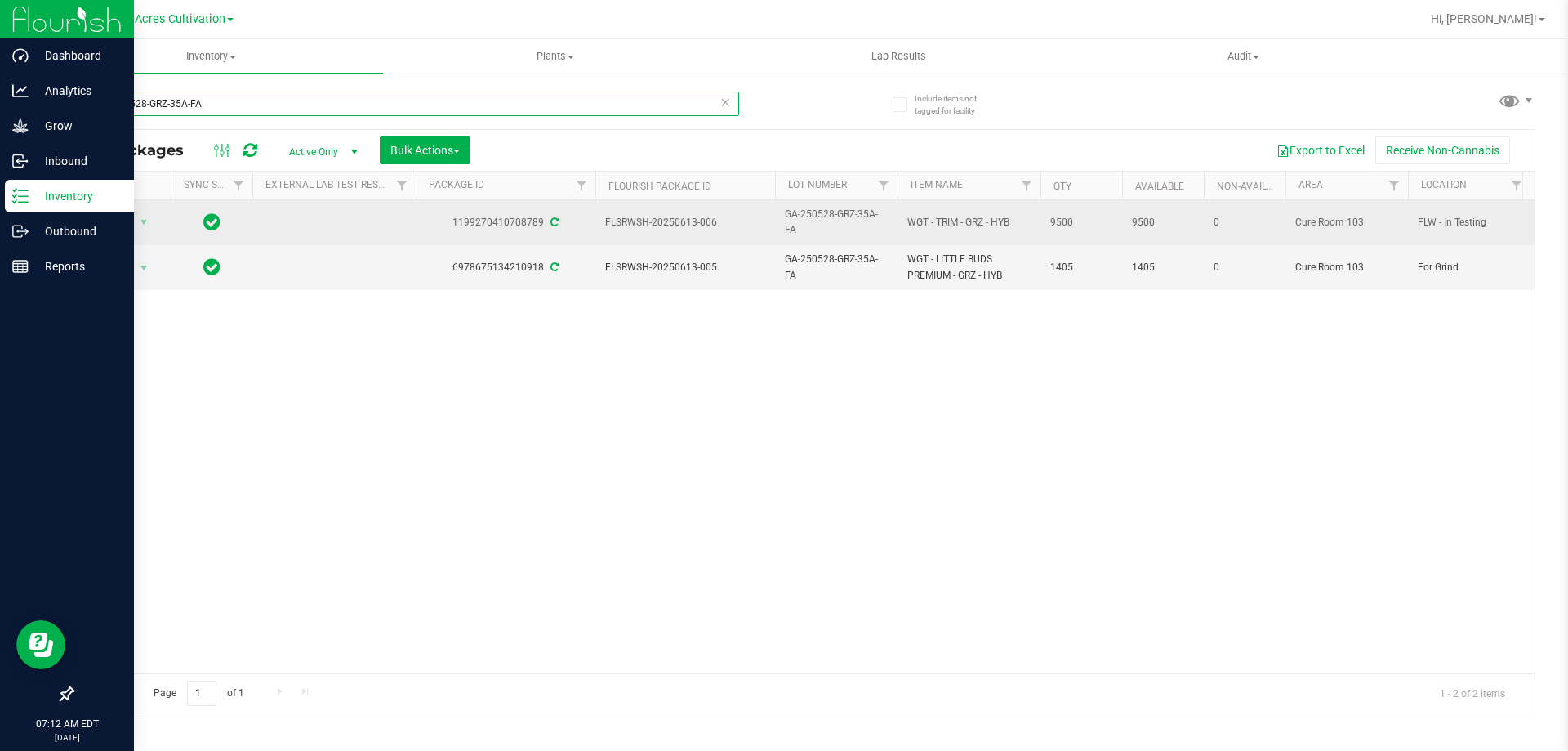
type input "GA-250528-GRZ-35A-FA"
click at [824, 226] on span "GA-250528-GRZ-35A-FA" at bounding box center [836, 222] width 103 height 31
type input "GA-250528-GRZ-35A-TB"
click at [760, 388] on div "All Packages Active Only Active Only Lab Samples Locked All External Internal B…" at bounding box center [803, 420] width 1463 height 584
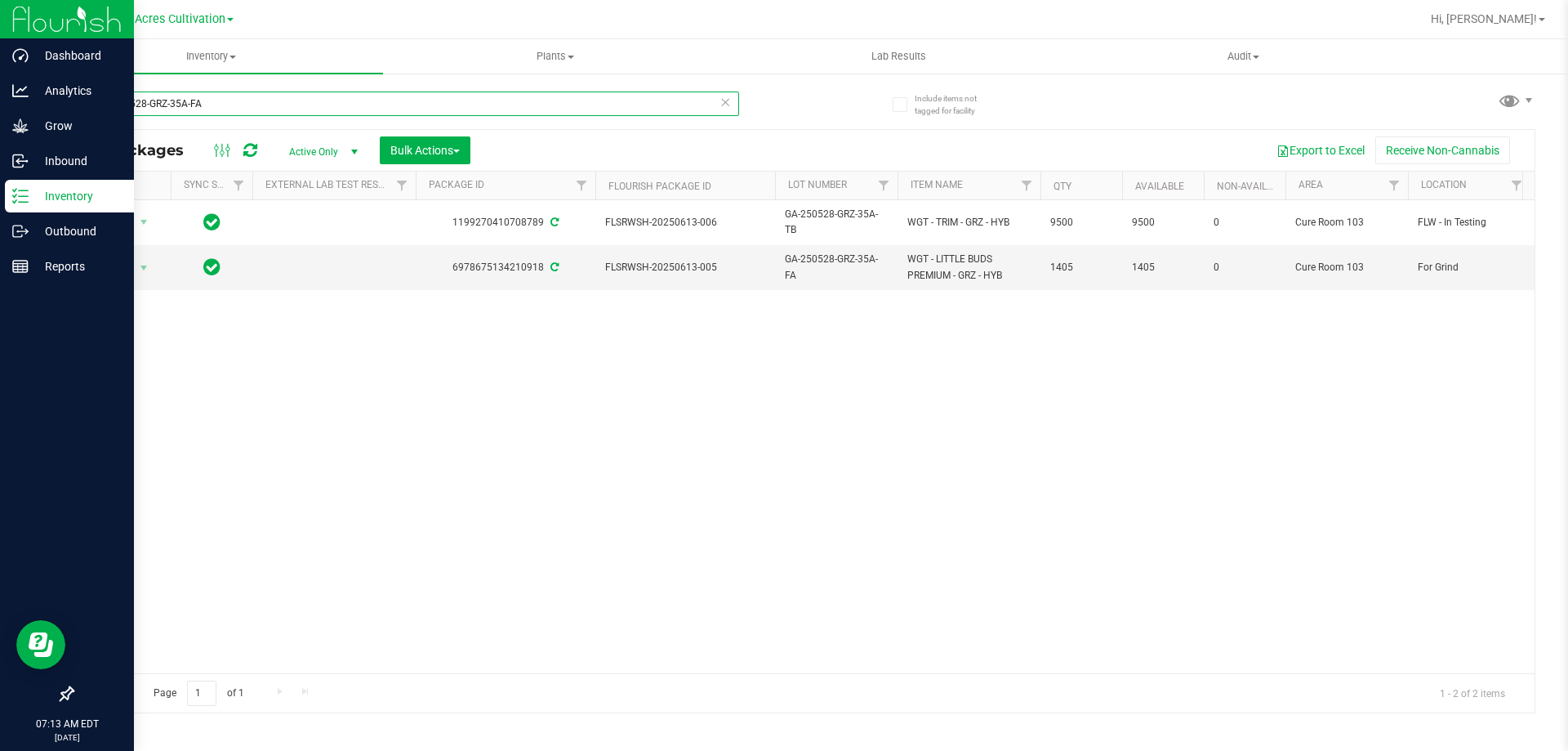
click at [270, 106] on input "GA-250528-GRZ-35A-FA" at bounding box center [405, 104] width 667 height 25
click at [532, 122] on div "GA-250528-GRZ-35A-FA" at bounding box center [405, 110] width 667 height 37
click at [343, 120] on div "GA-250528-GRZ-35A-FA" at bounding box center [405, 110] width 667 height 37
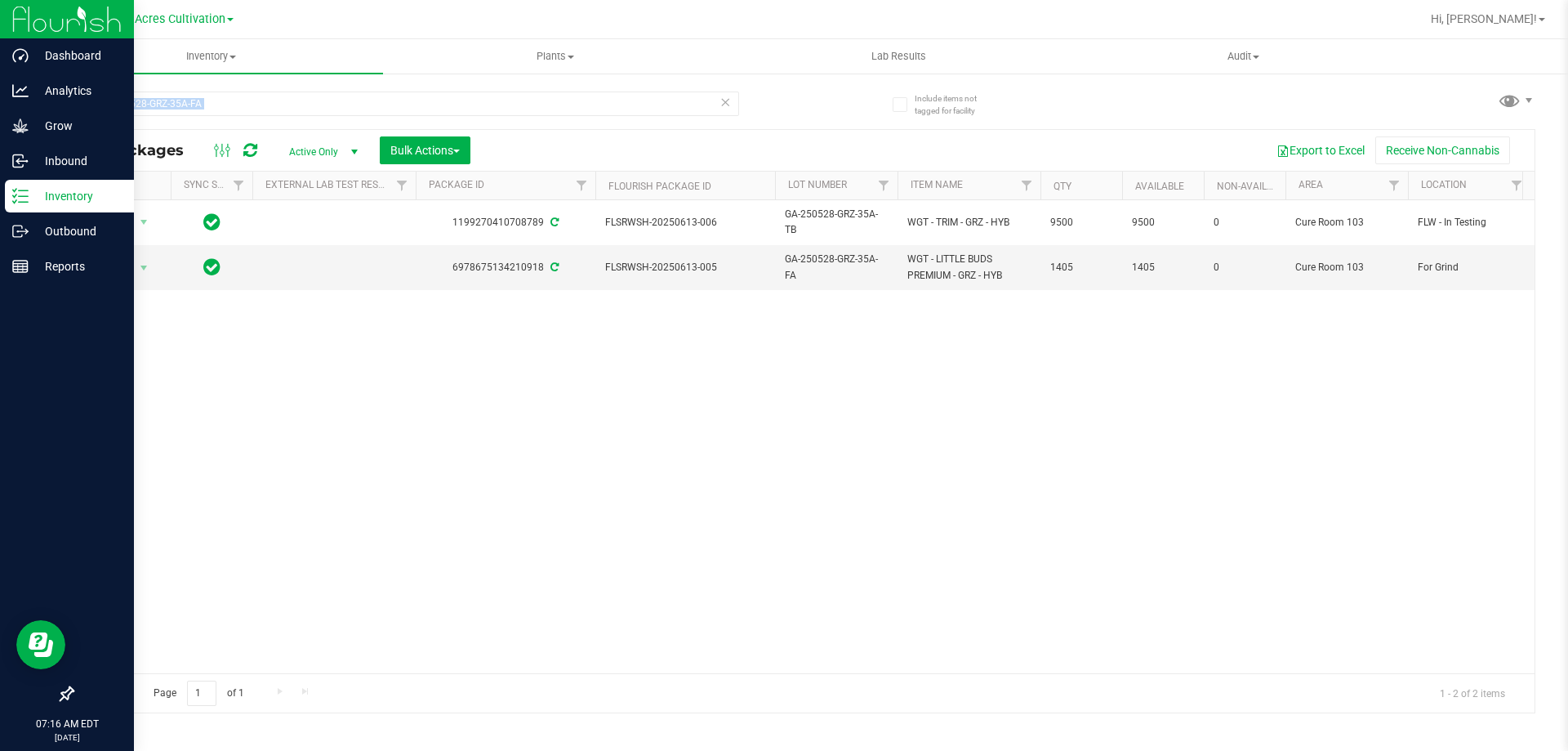
click at [343, 120] on div "GA-250528-GRZ-35A-FA" at bounding box center [405, 110] width 667 height 37
click at [343, 108] on input "GA-250528-GRZ-35A-FA" at bounding box center [405, 104] width 667 height 25
click at [728, 96] on icon at bounding box center [725, 101] width 12 height 20
